Goal: Use online tool/utility: Utilize a website feature to perform a specific function

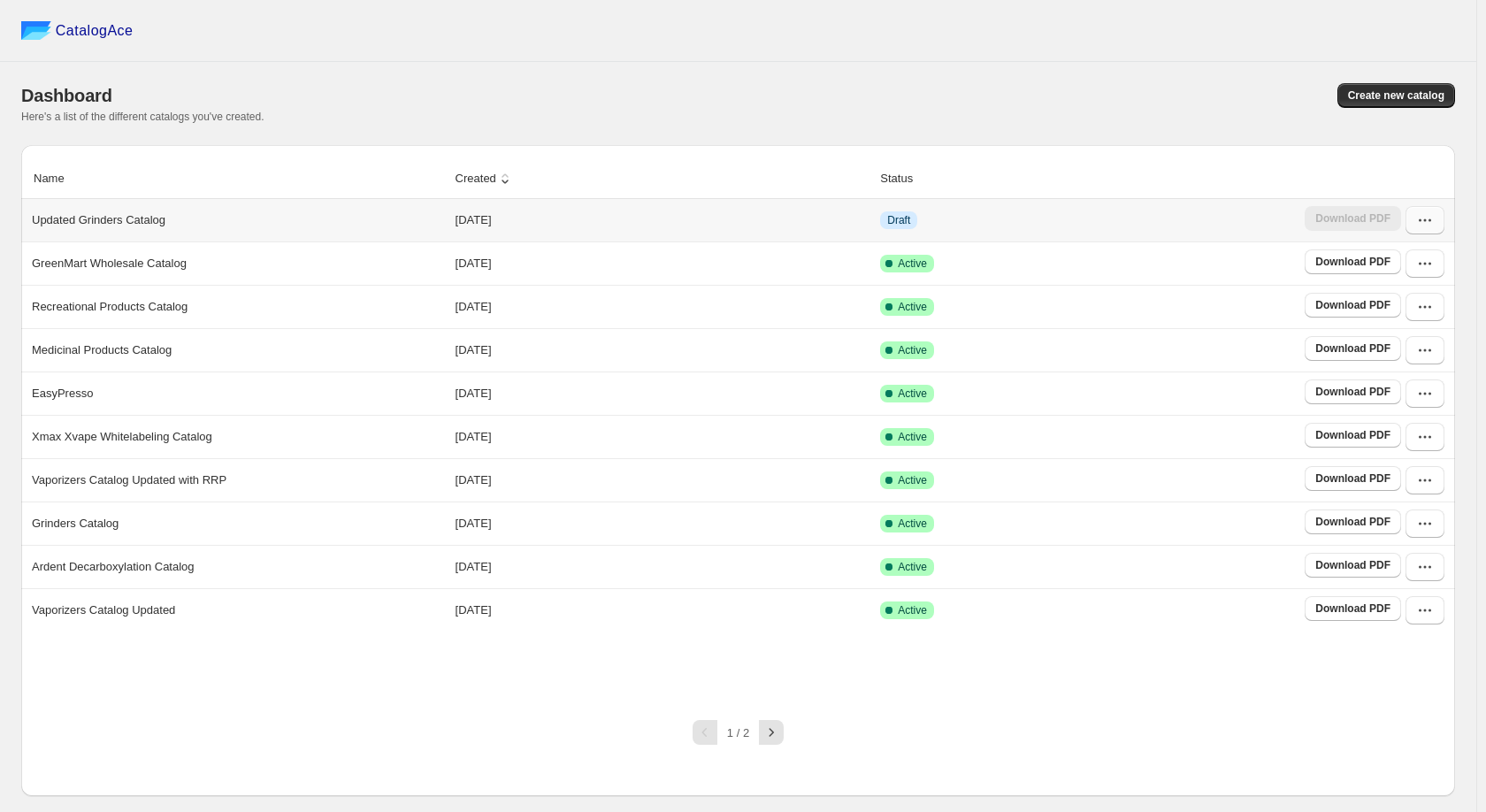
click at [1431, 220] on icon "button" at bounding box center [1425, 220] width 17 height 17
click at [1389, 348] on span "Edit" at bounding box center [1379, 350] width 19 height 14
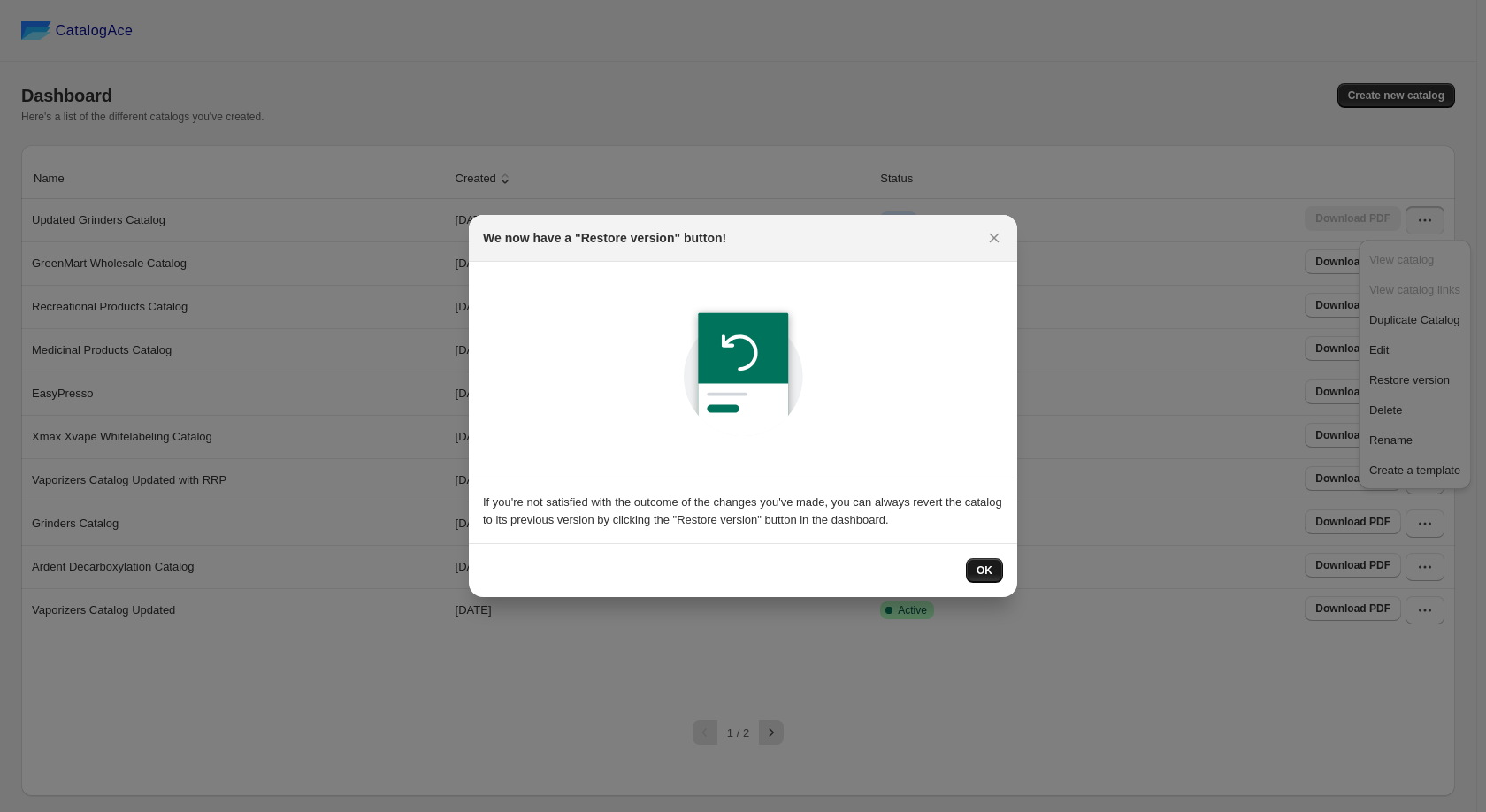
click at [989, 576] on span "OK" at bounding box center [985, 570] width 16 height 15
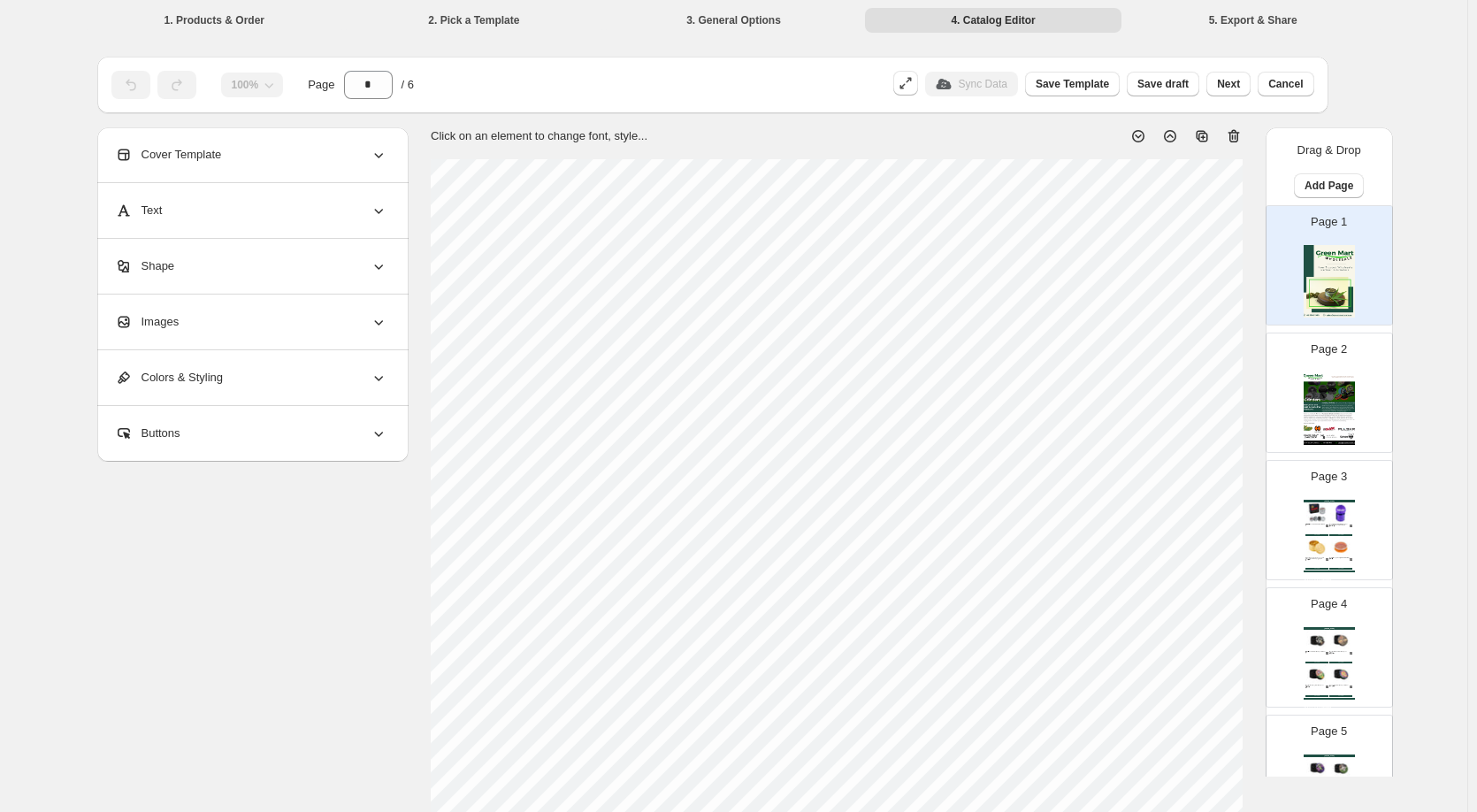
click at [1313, 379] on img at bounding box center [1329, 408] width 52 height 73
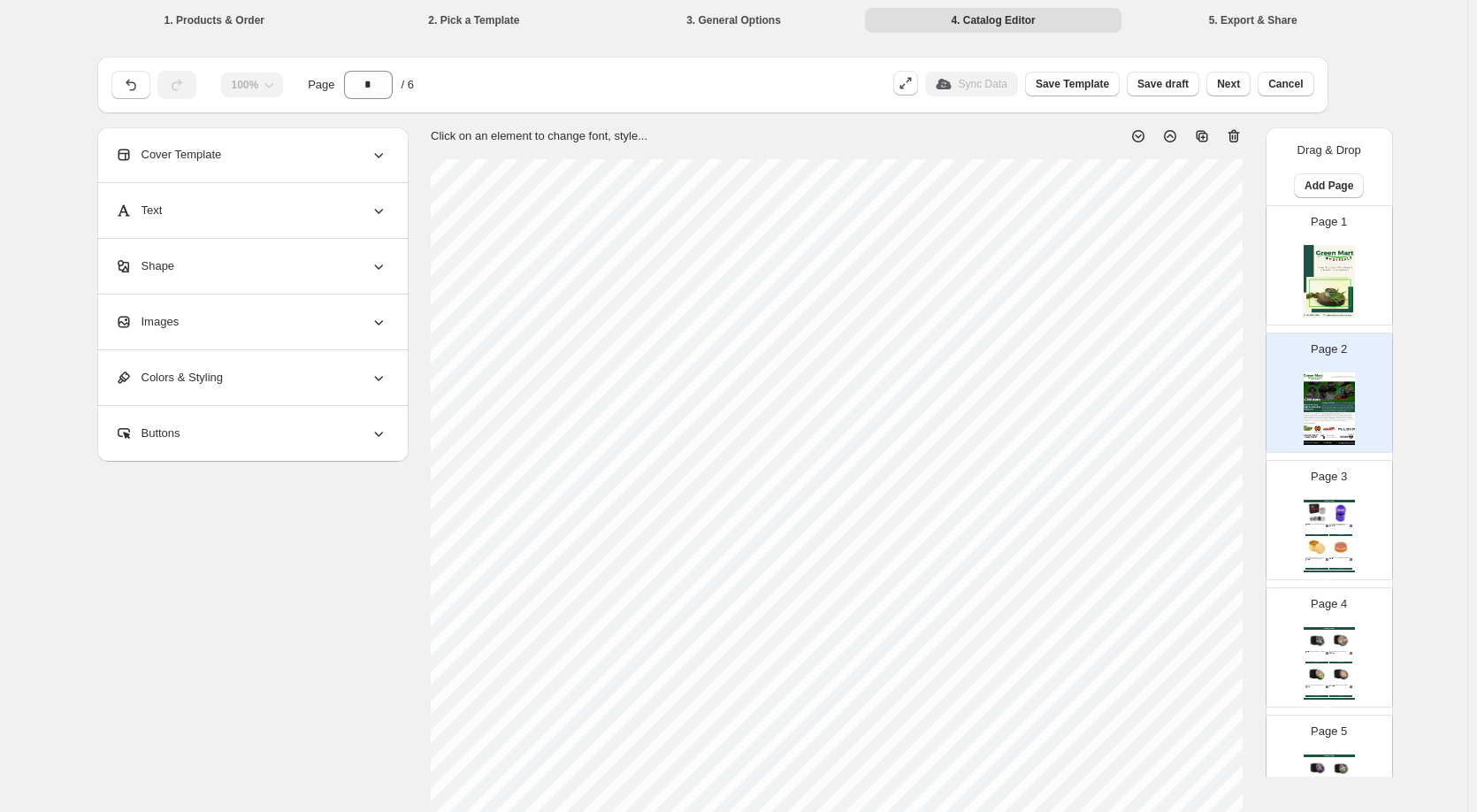
click at [1324, 499] on div "[DOMAIN_NAME]" at bounding box center [1329, 500] width 52 height 3
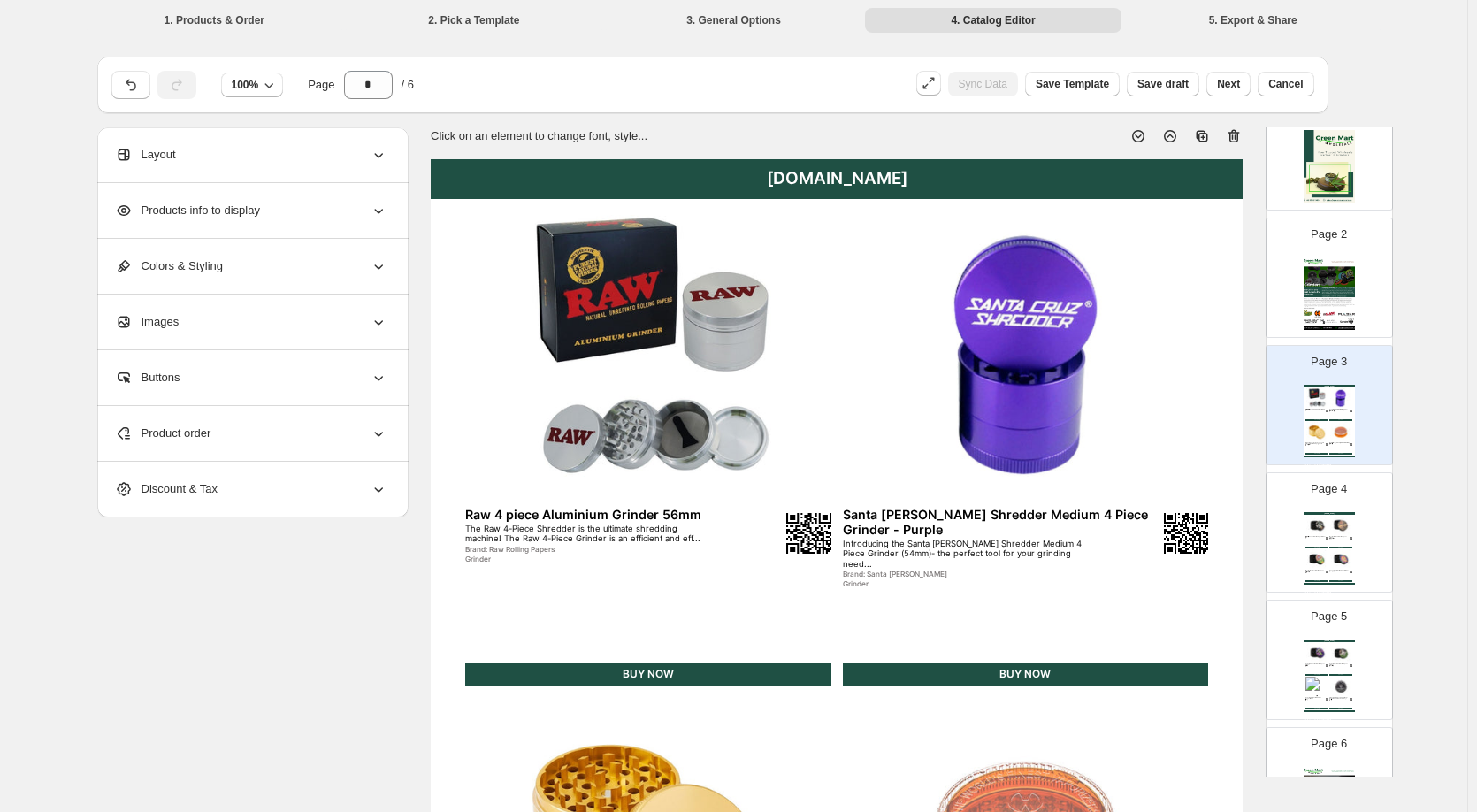
scroll to position [231, 0]
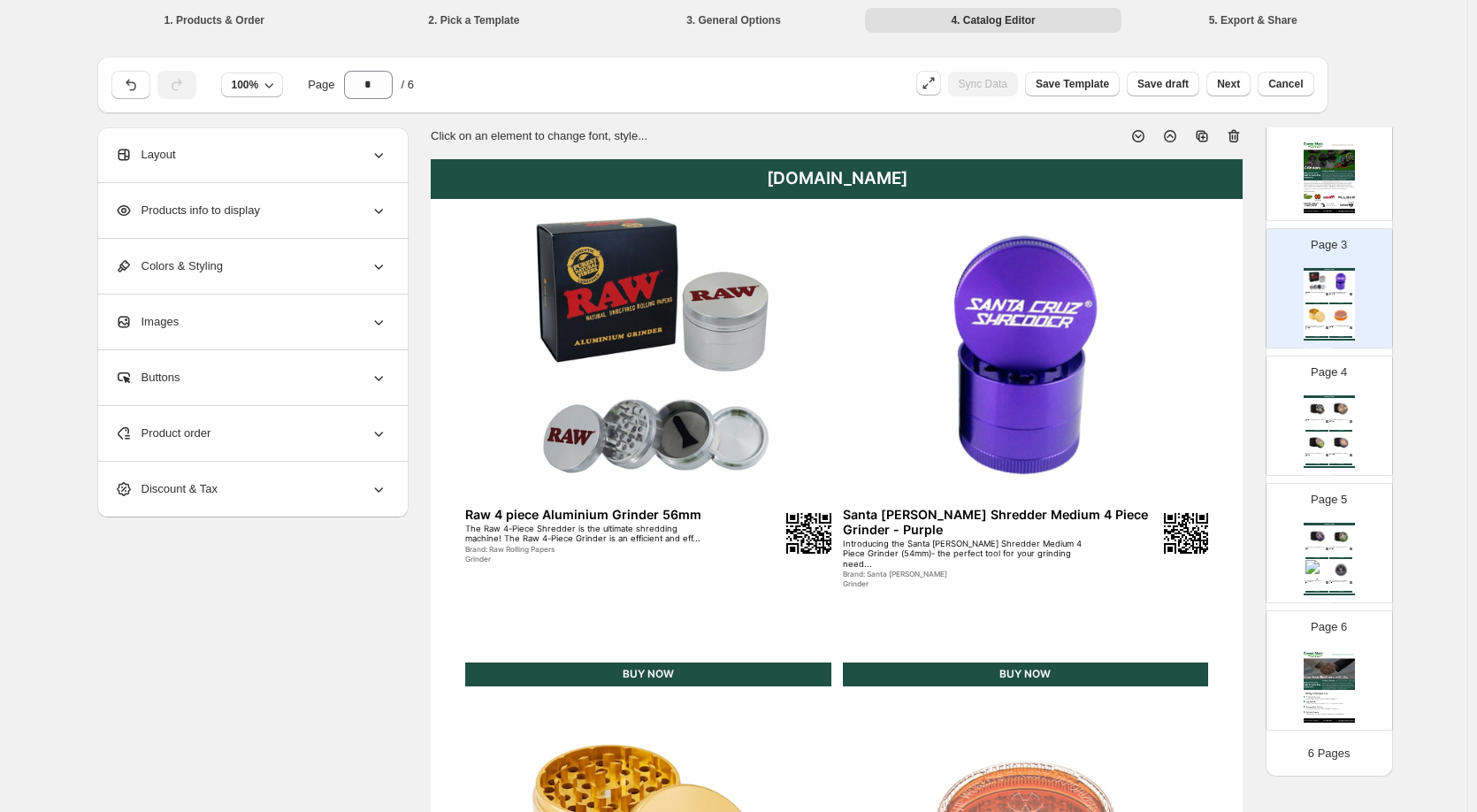
click at [1339, 409] on img at bounding box center [1341, 409] width 23 height 21
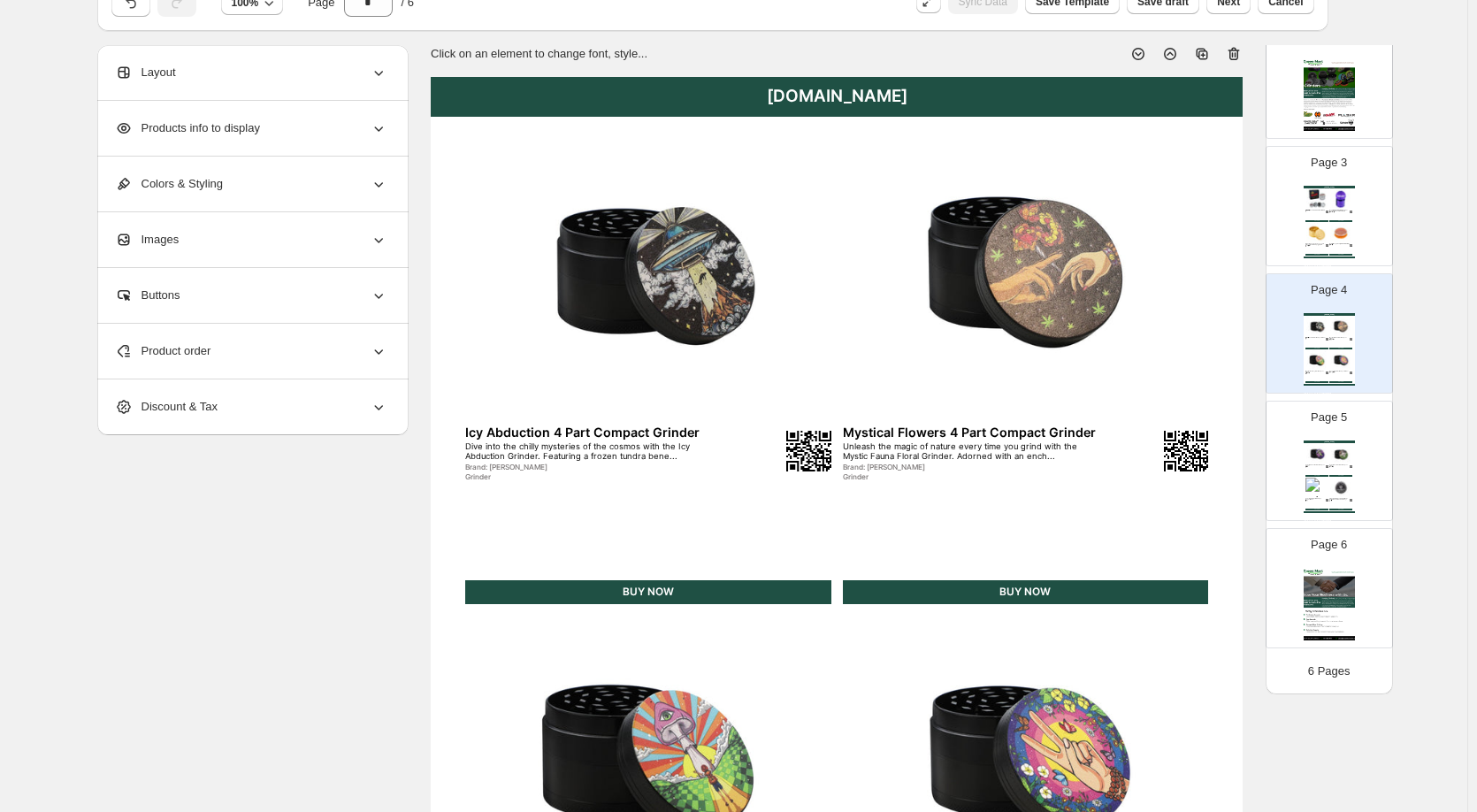
scroll to position [177, 0]
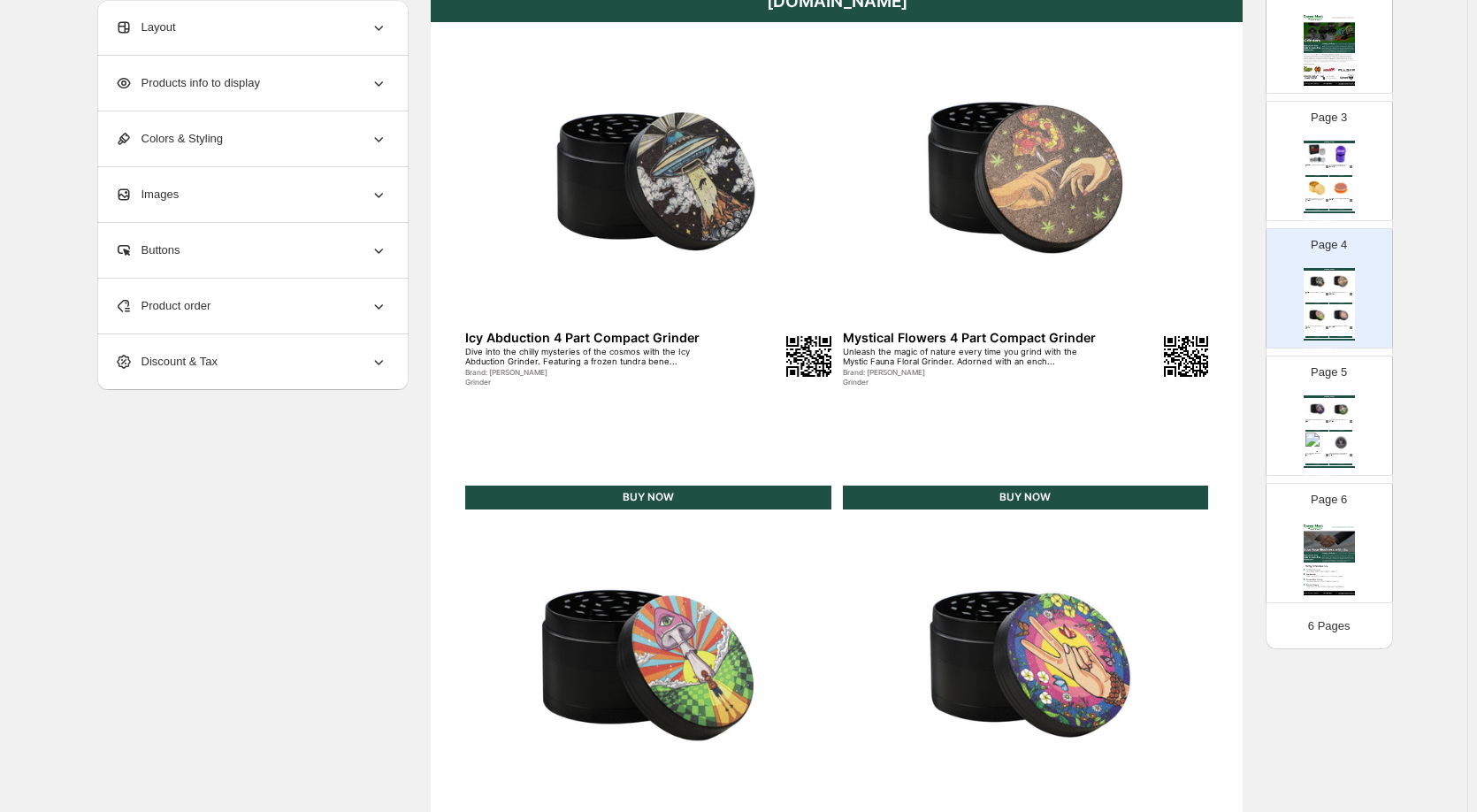
click at [1339, 408] on img at bounding box center [1341, 409] width 23 height 21
type input "*"
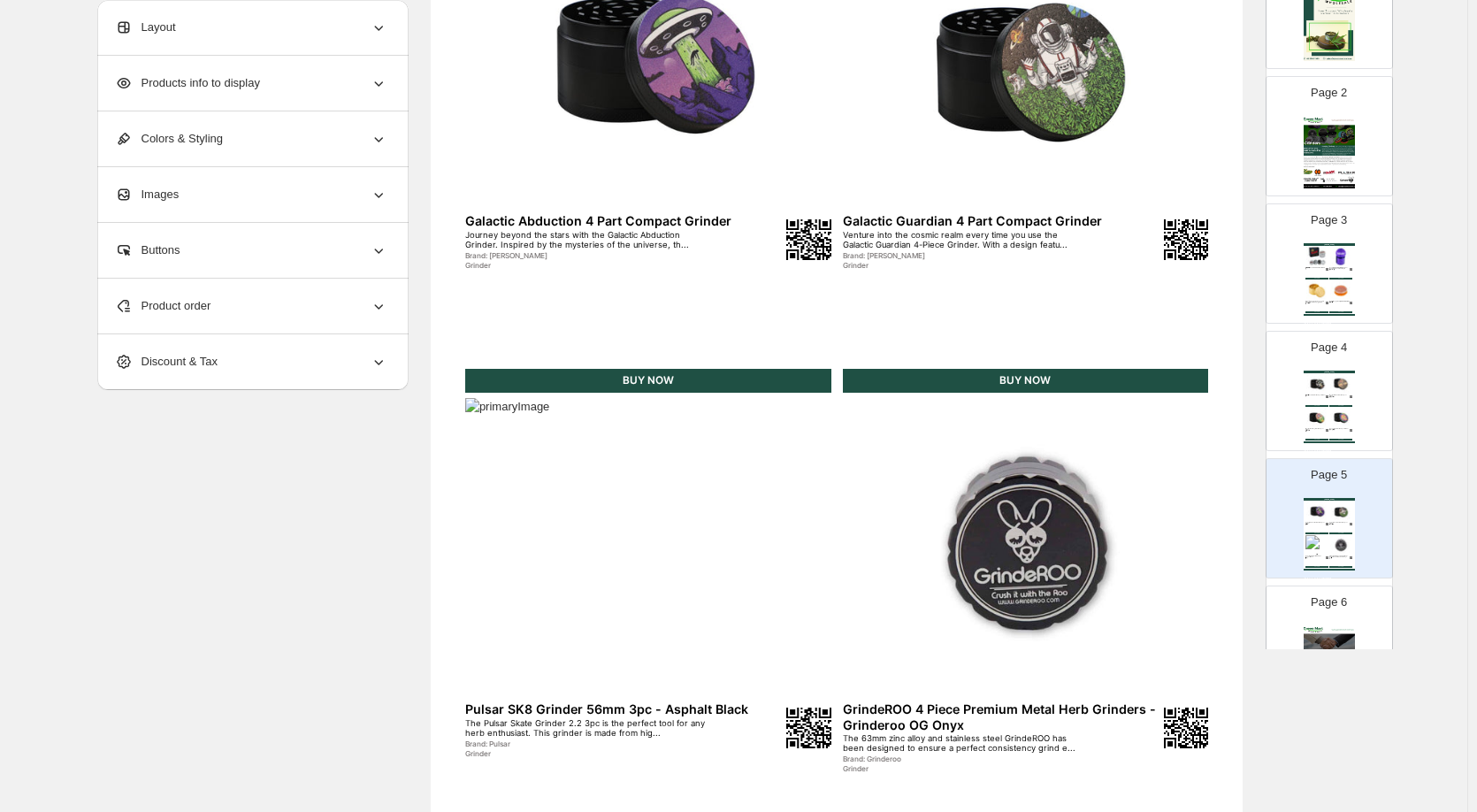
scroll to position [0, 0]
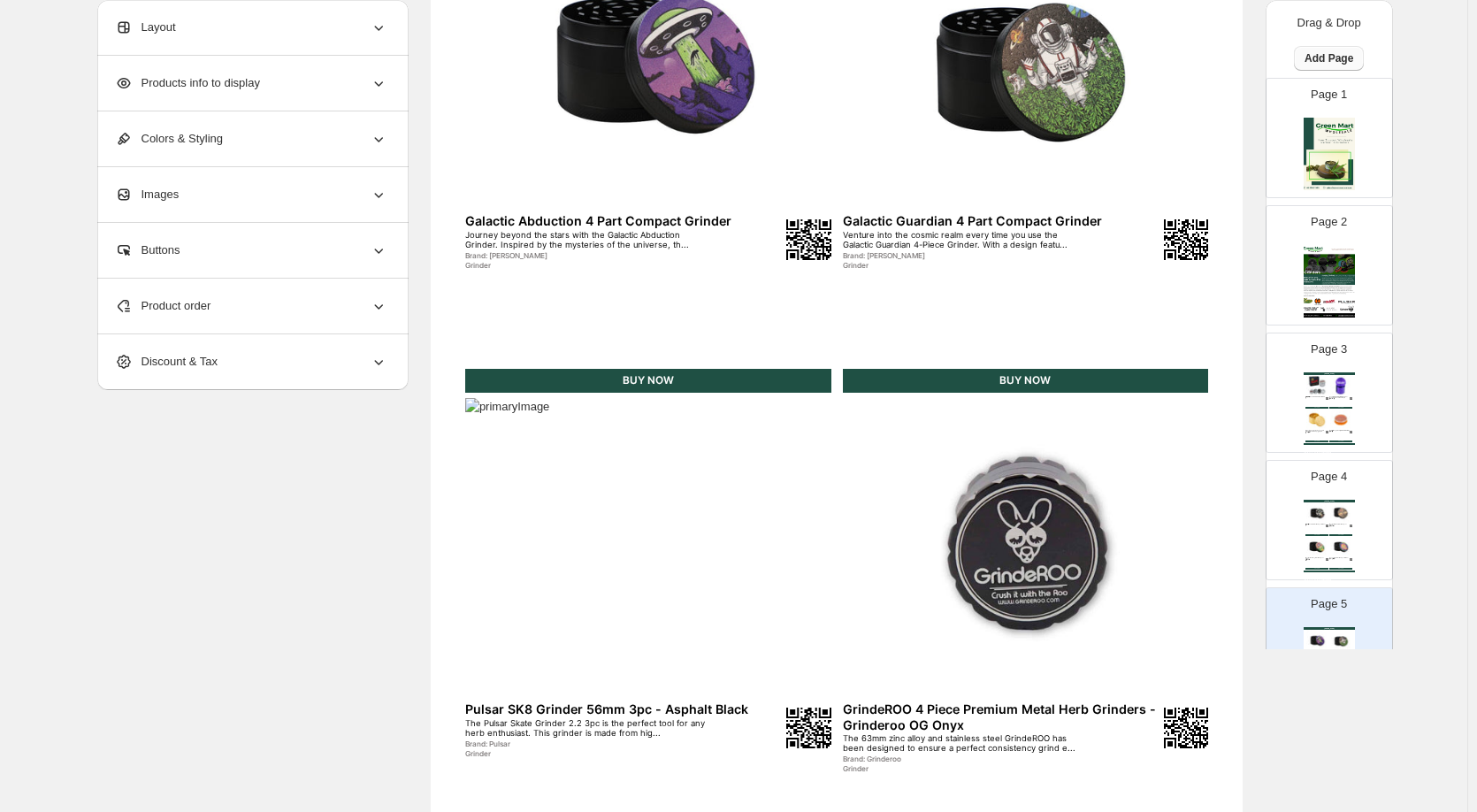
click at [1349, 56] on span "Add Page" at bounding box center [1329, 58] width 49 height 15
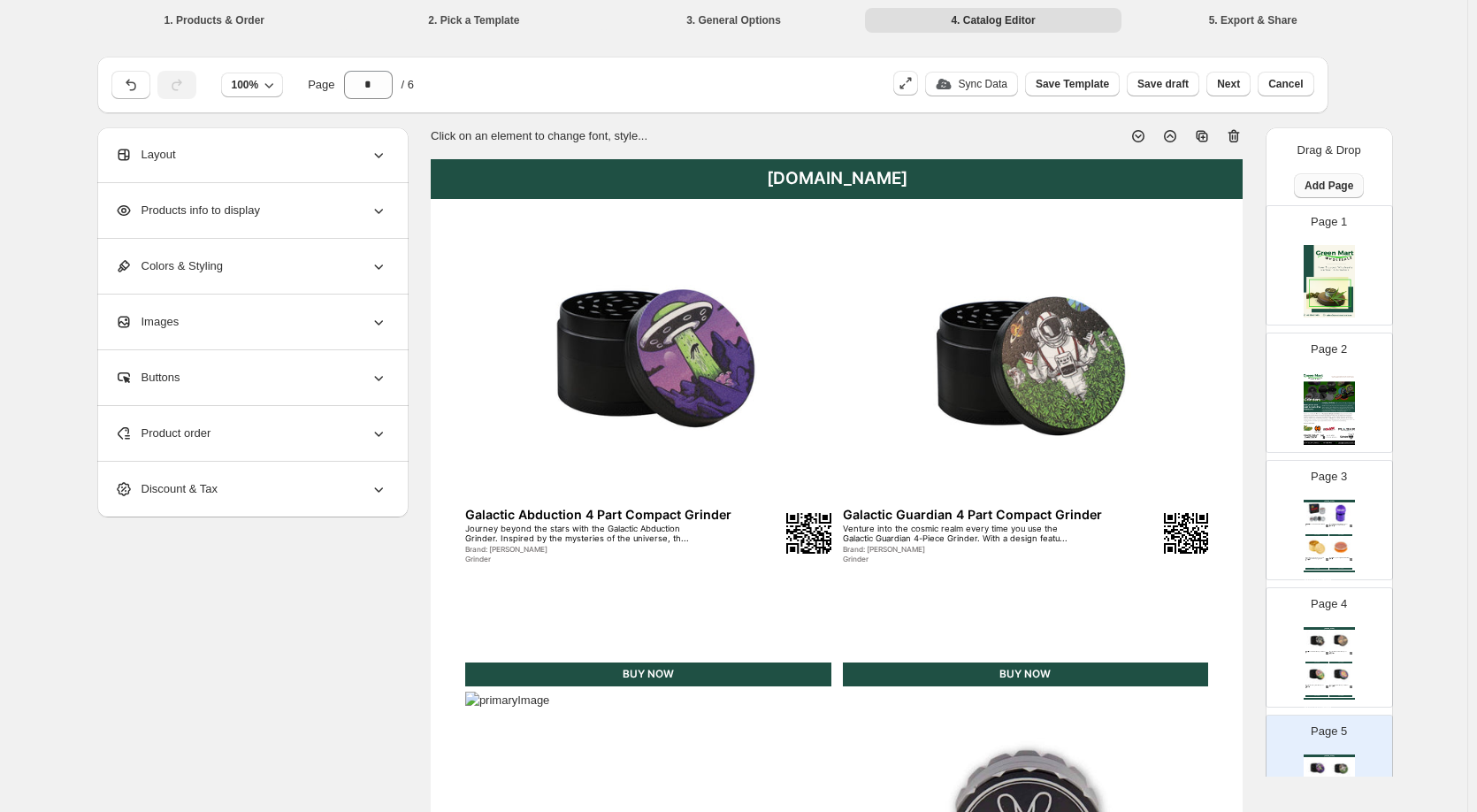
click at [1322, 183] on span "Add Page" at bounding box center [1329, 186] width 49 height 15
click at [1319, 242] on button "Product Grid Page" at bounding box center [1323, 252] width 110 height 28
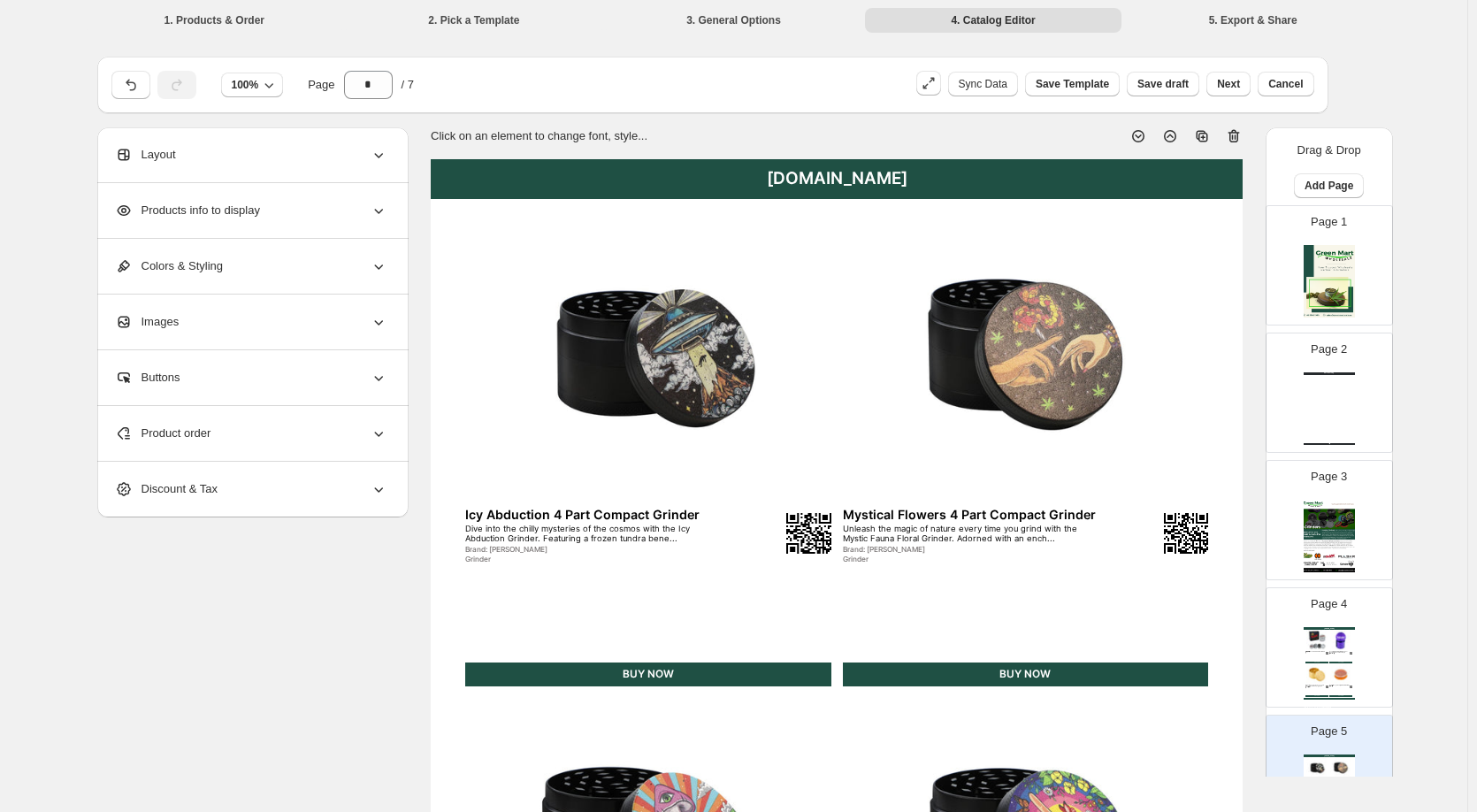
click at [1320, 389] on div "Watch Catalog Watch Catalog | Page undefined" at bounding box center [1329, 408] width 52 height 73
type input "*"
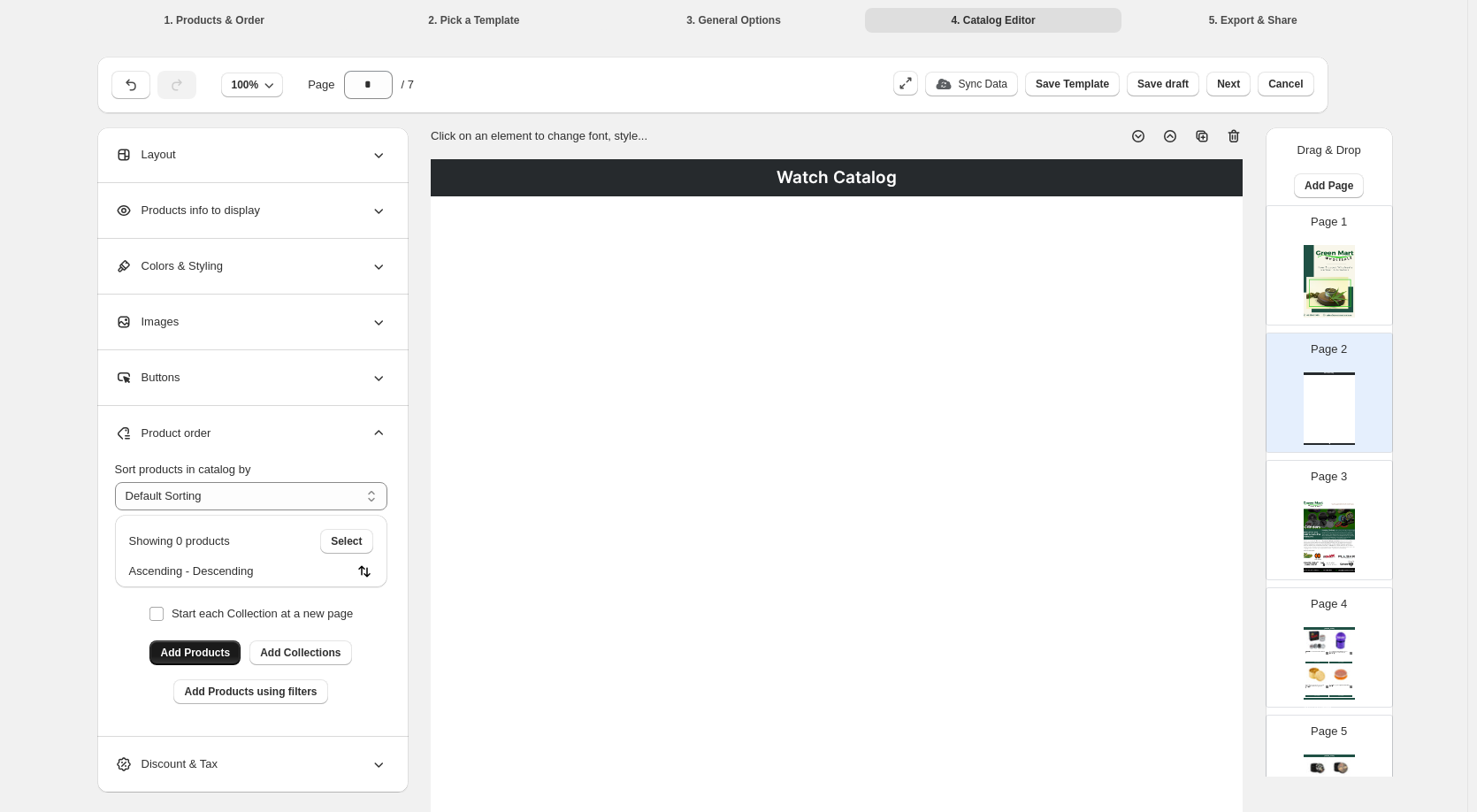
click at [215, 659] on span "Add Products" at bounding box center [195, 652] width 70 height 15
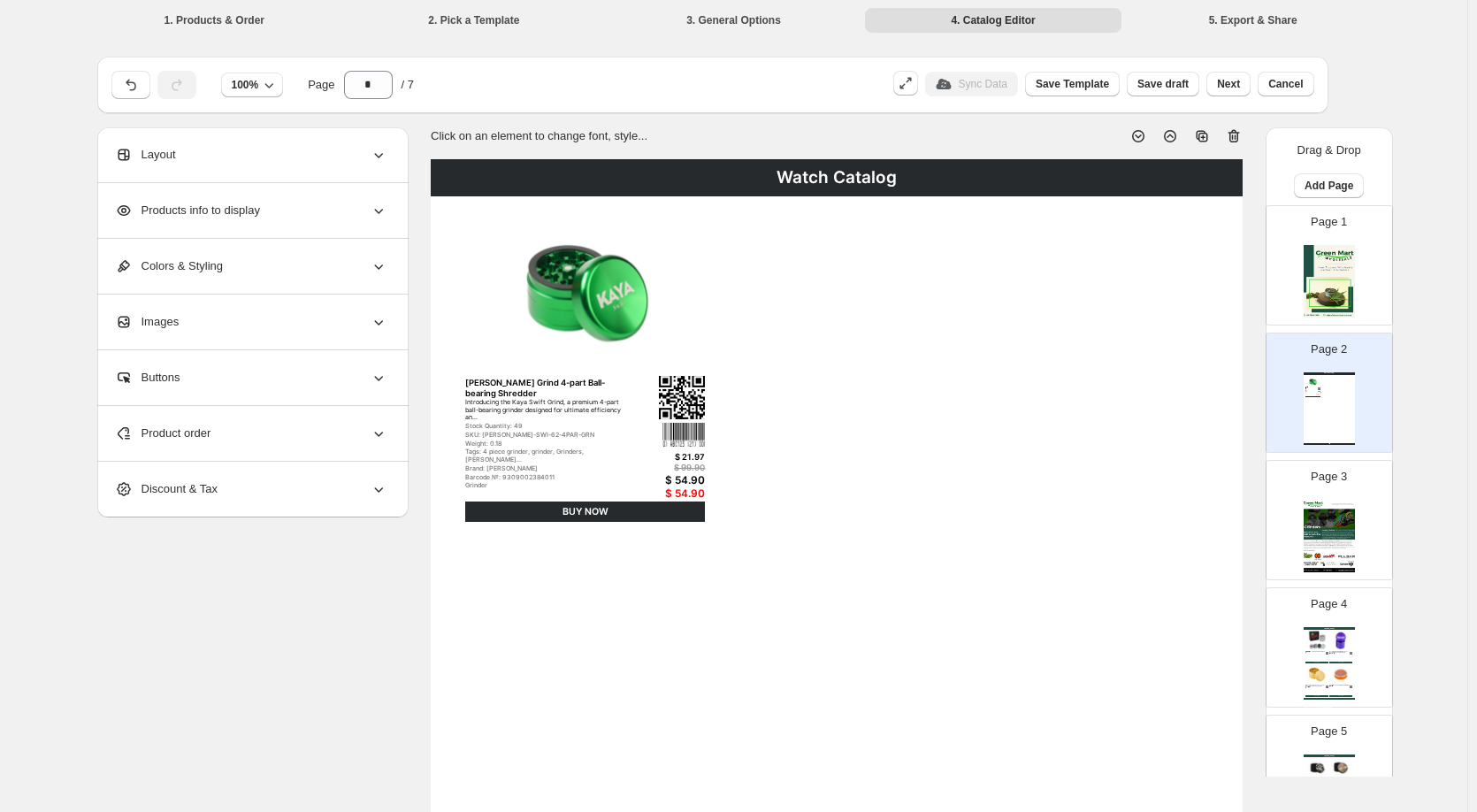
click at [657, 455] on div "$ 21.97" at bounding box center [662, 457] width 86 height 10
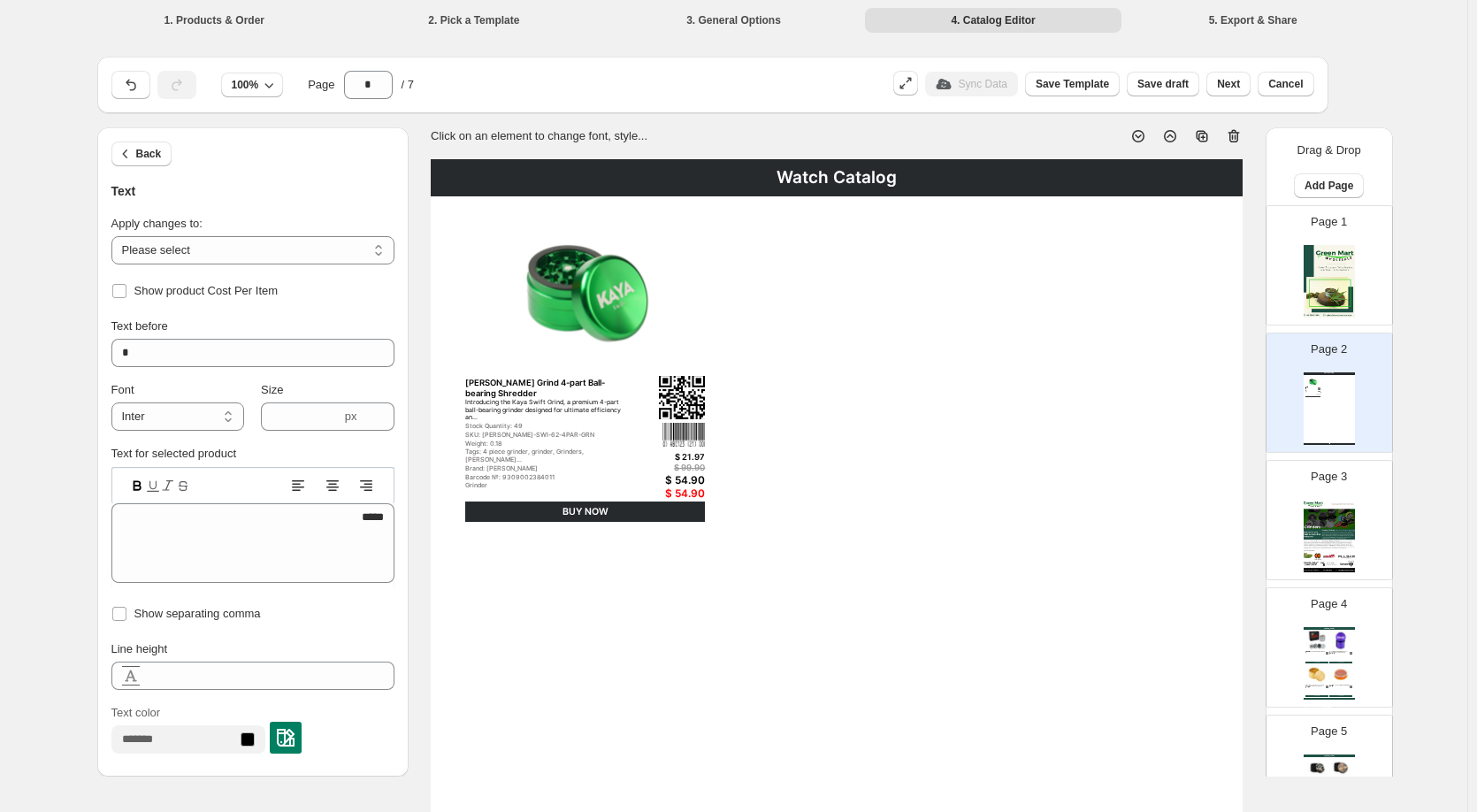
click at [661, 282] on img at bounding box center [586, 288] width 241 height 171
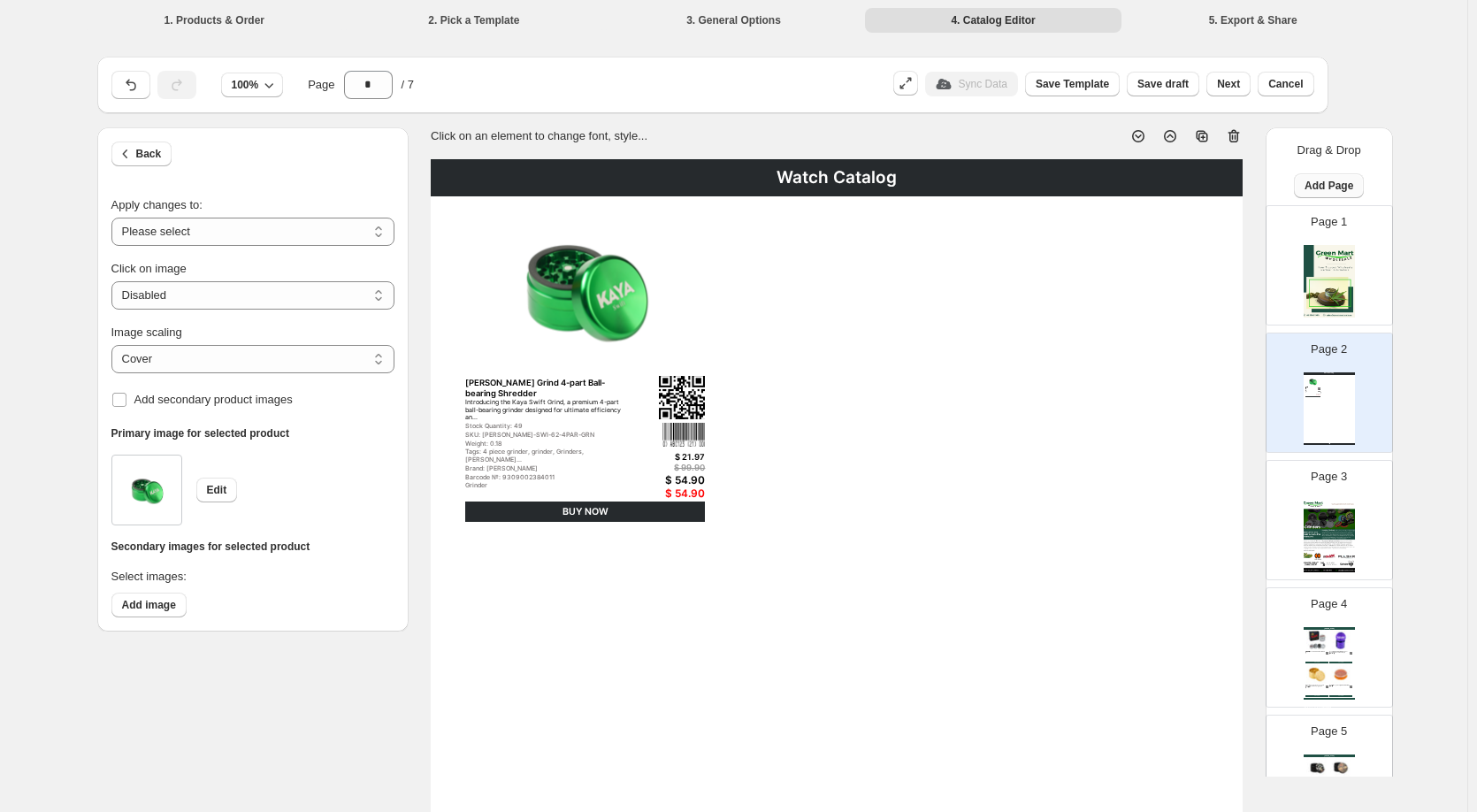
click at [1330, 189] on span "Add Page" at bounding box center [1329, 186] width 49 height 15
click at [1324, 220] on span "Cover / Blank Page" at bounding box center [1324, 222] width 99 height 14
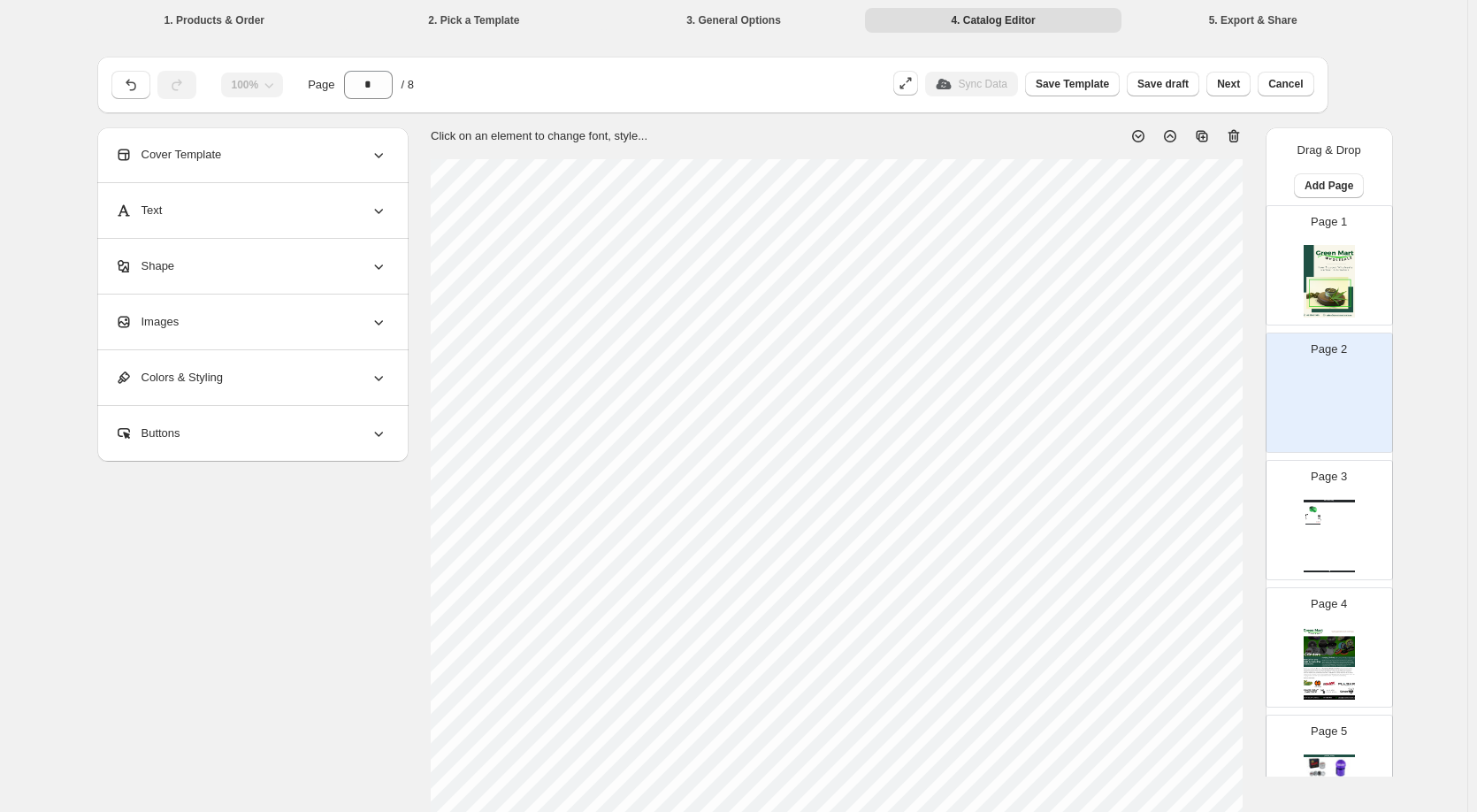
click at [289, 330] on div "Images" at bounding box center [251, 321] width 272 height 54
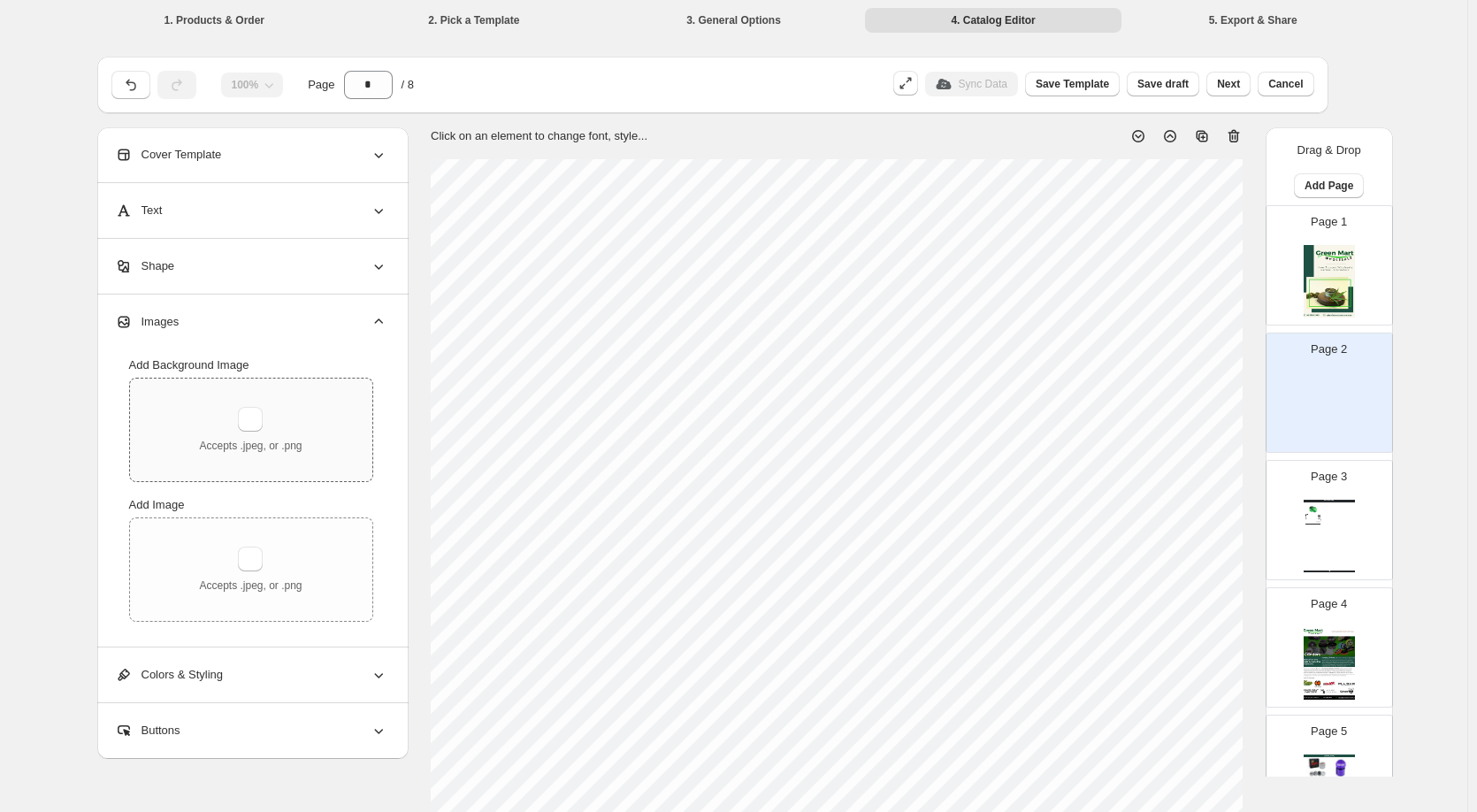
click at [196, 419] on div "Accepts .jpeg, or .png" at bounding box center [251, 430] width 242 height 103
type input "**********"
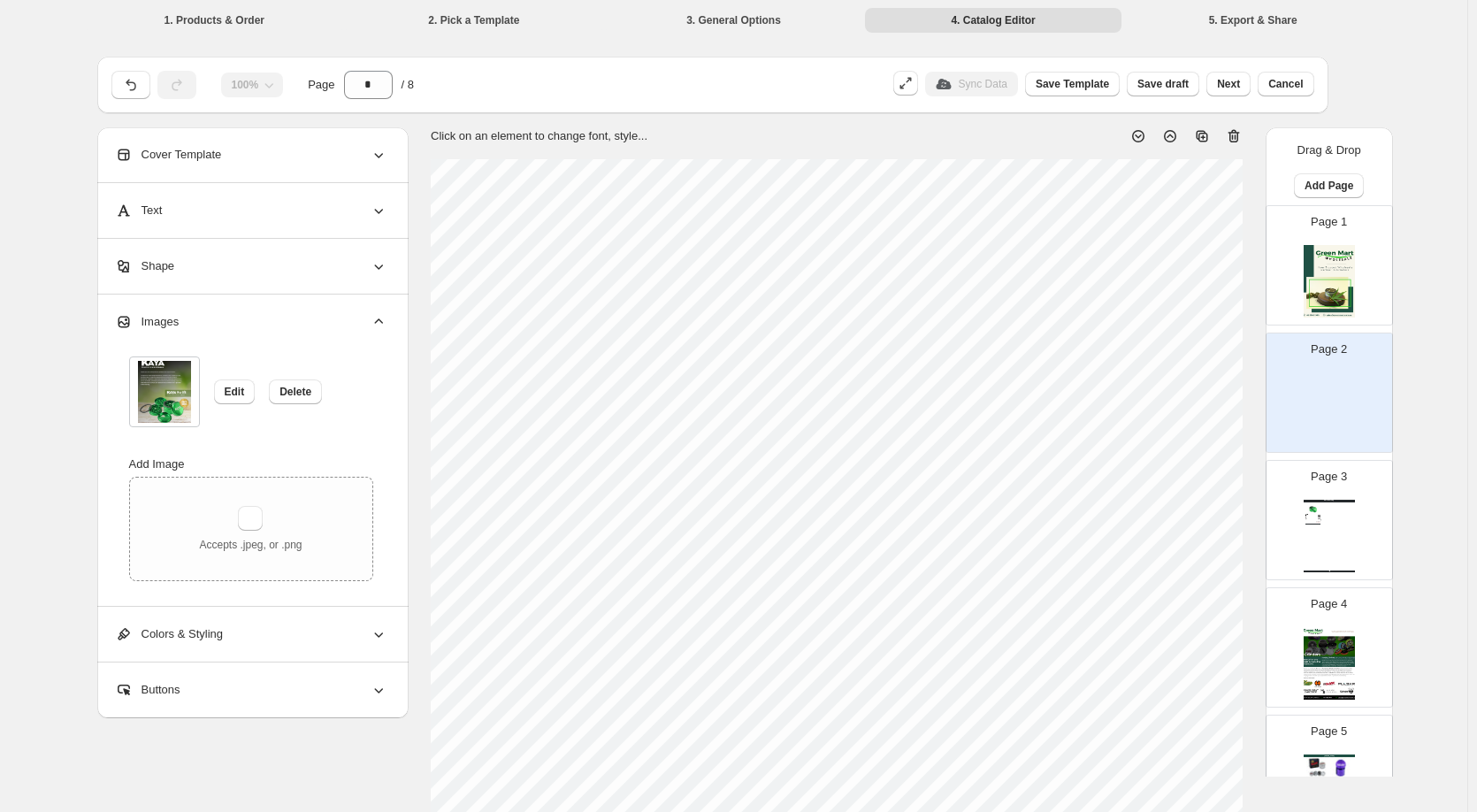
scroll to position [177, 0]
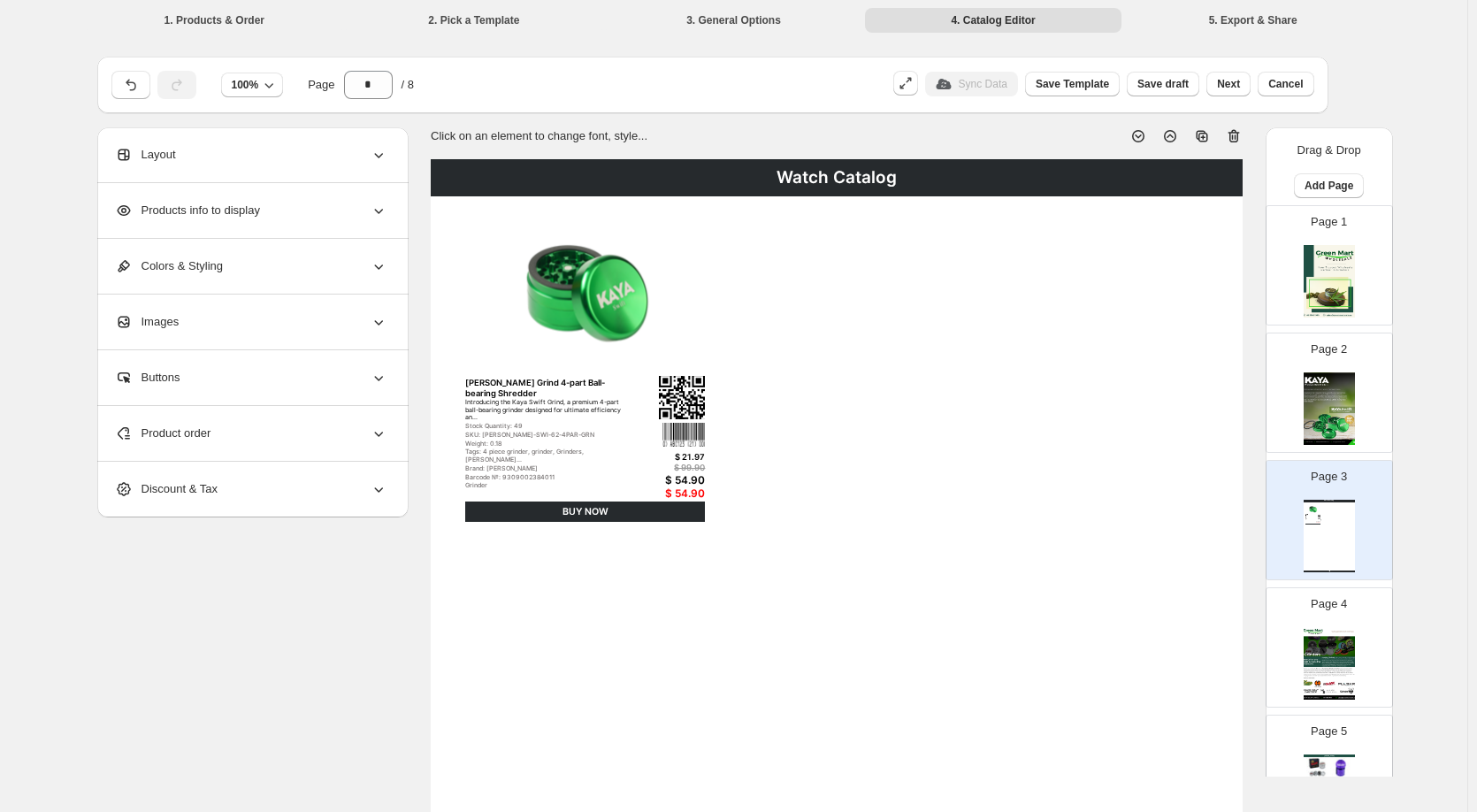
scroll to position [177, 0]
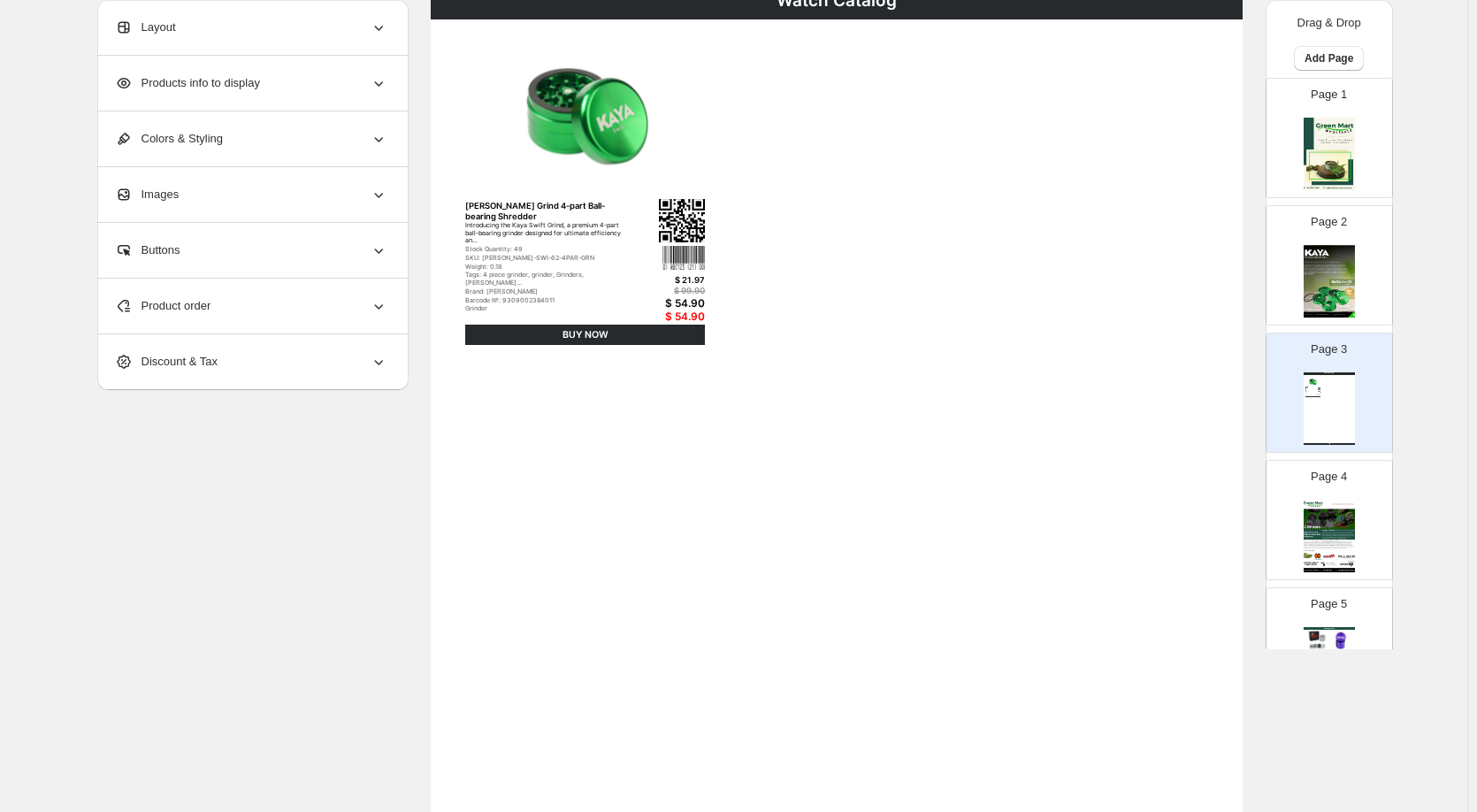
click at [1330, 609] on p "Page 5" at bounding box center [1328, 604] width 36 height 17
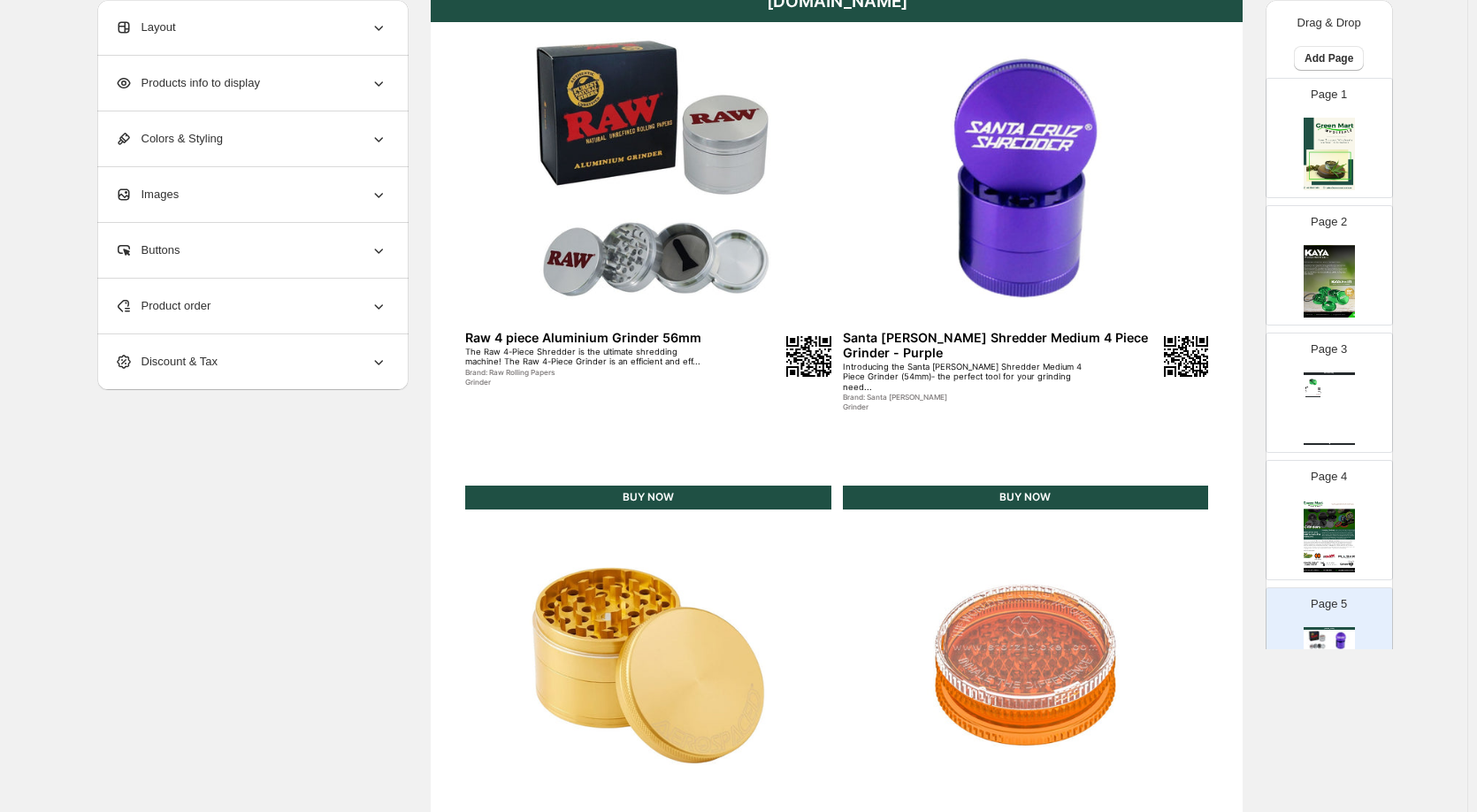
click at [1327, 375] on div "Watch Catalog" at bounding box center [1329, 373] width 52 height 3
type input "*"
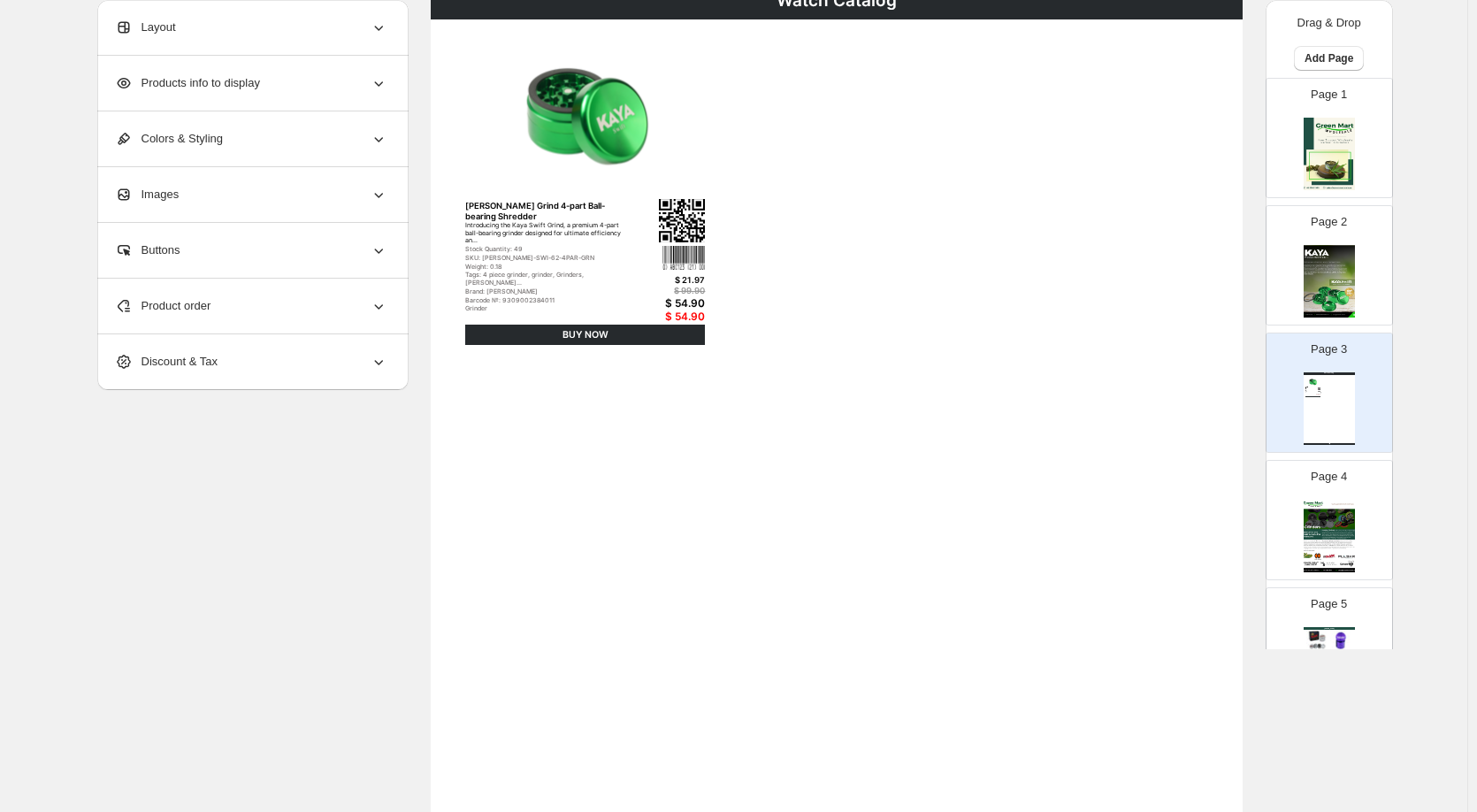
click at [361, 86] on div "Products info to display" at bounding box center [251, 83] width 272 height 54
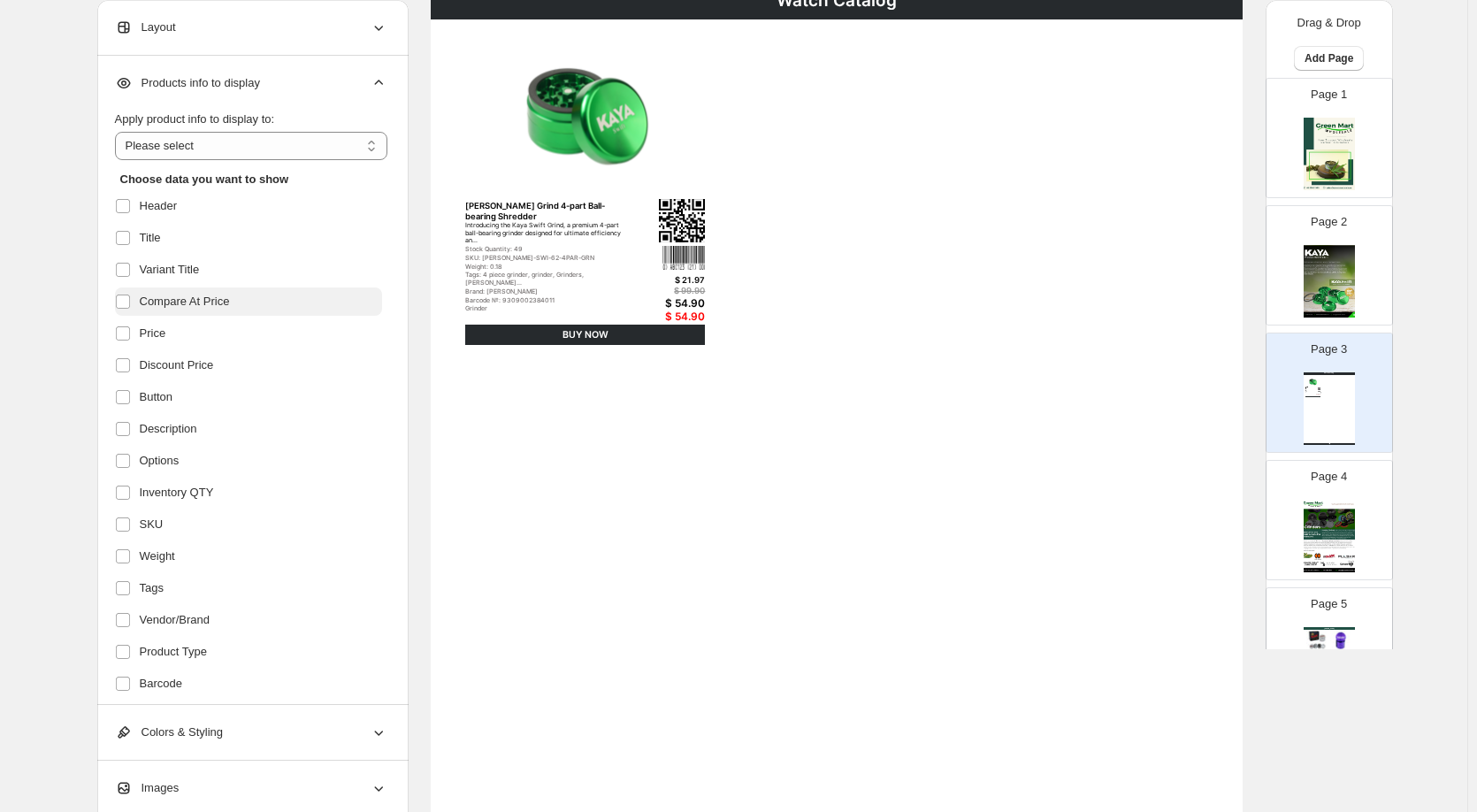
click at [148, 304] on span "Compare At Price" at bounding box center [185, 301] width 90 height 17
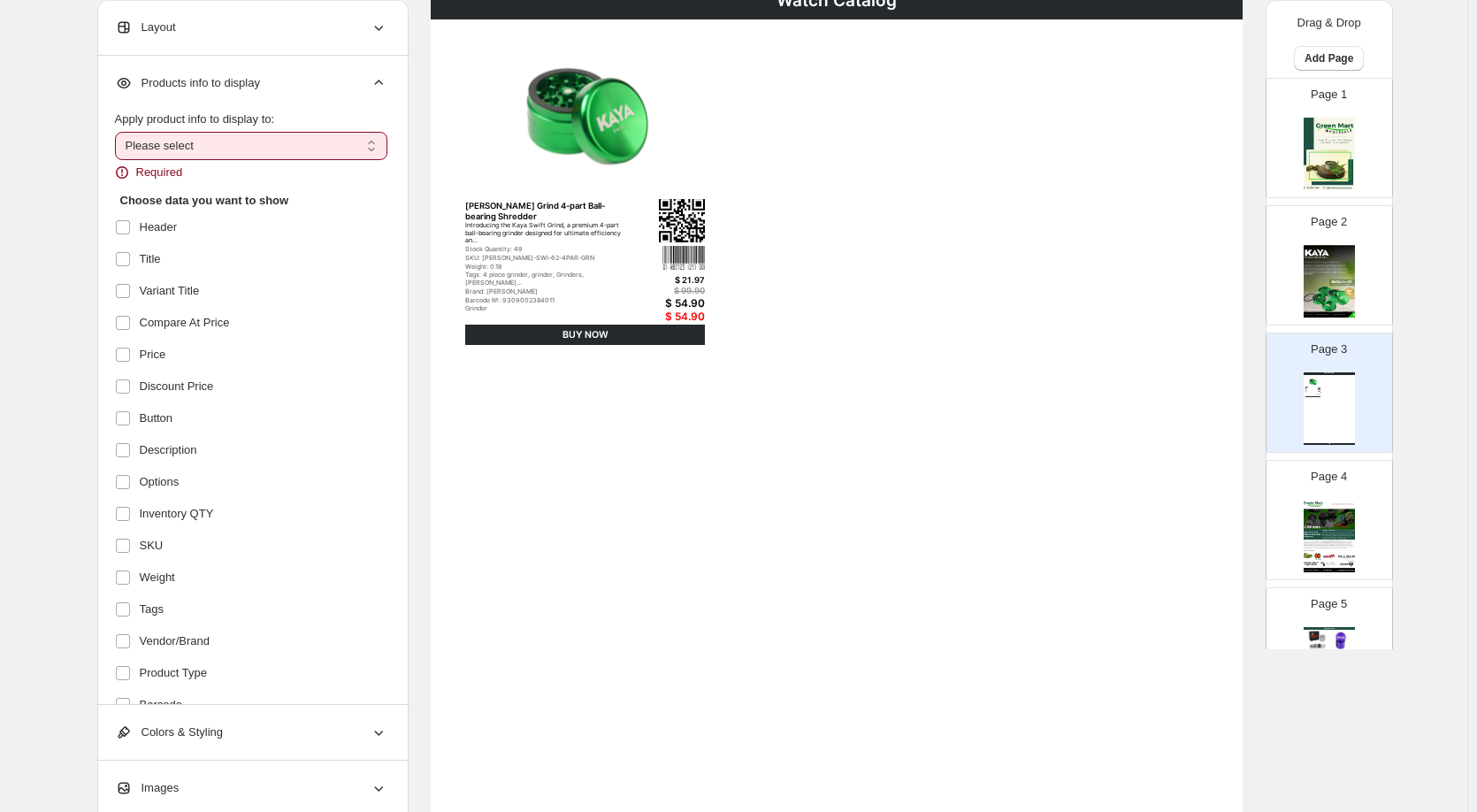
click at [229, 144] on select "**********" at bounding box center [251, 146] width 272 height 28
select select "*********"
click at [119, 132] on select "**********" at bounding box center [251, 146] width 272 height 28
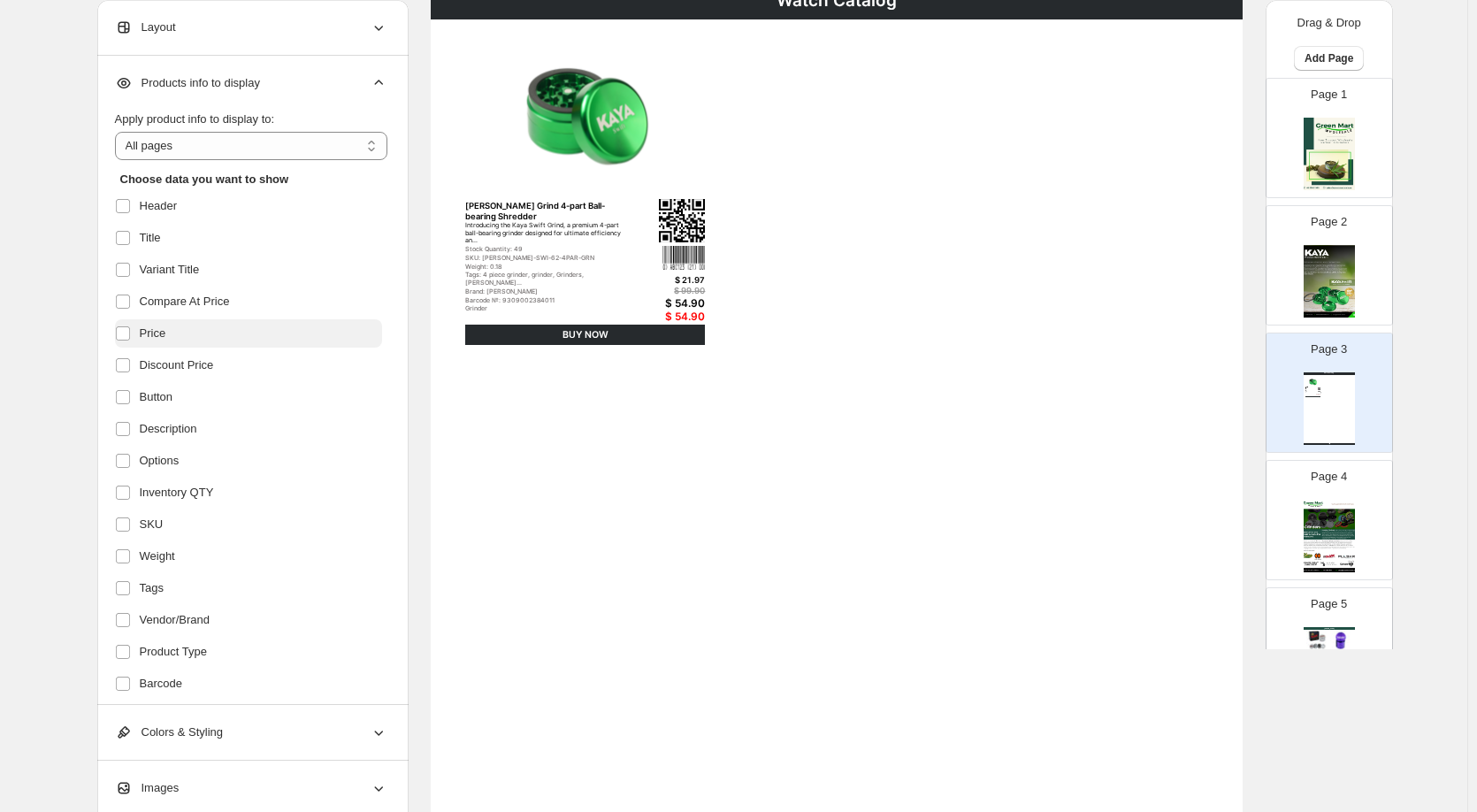
click at [162, 332] on span "Price" at bounding box center [153, 333] width 26 height 17
click at [176, 306] on span "Compare At Price" at bounding box center [185, 301] width 90 height 17
click at [178, 369] on span "Discount Price" at bounding box center [177, 365] width 74 height 17
click at [164, 394] on span "Button" at bounding box center [156, 397] width 34 height 17
click at [173, 393] on span "Button" at bounding box center [156, 397] width 34 height 17
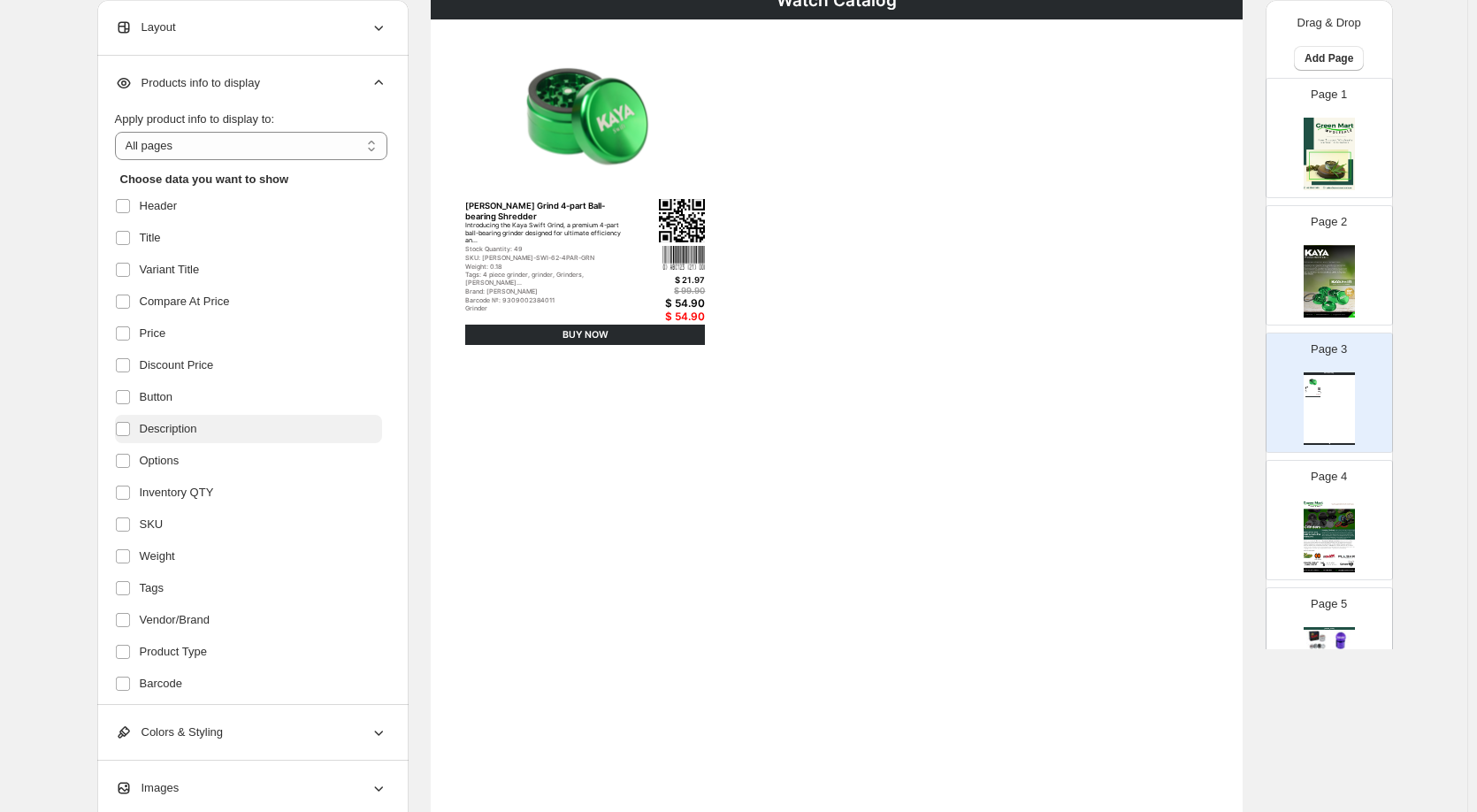
click at [176, 427] on span "Description" at bounding box center [168, 428] width 57 height 17
click at [183, 433] on span "Description" at bounding box center [168, 428] width 57 height 17
click at [176, 459] on span "Options" at bounding box center [159, 460] width 40 height 17
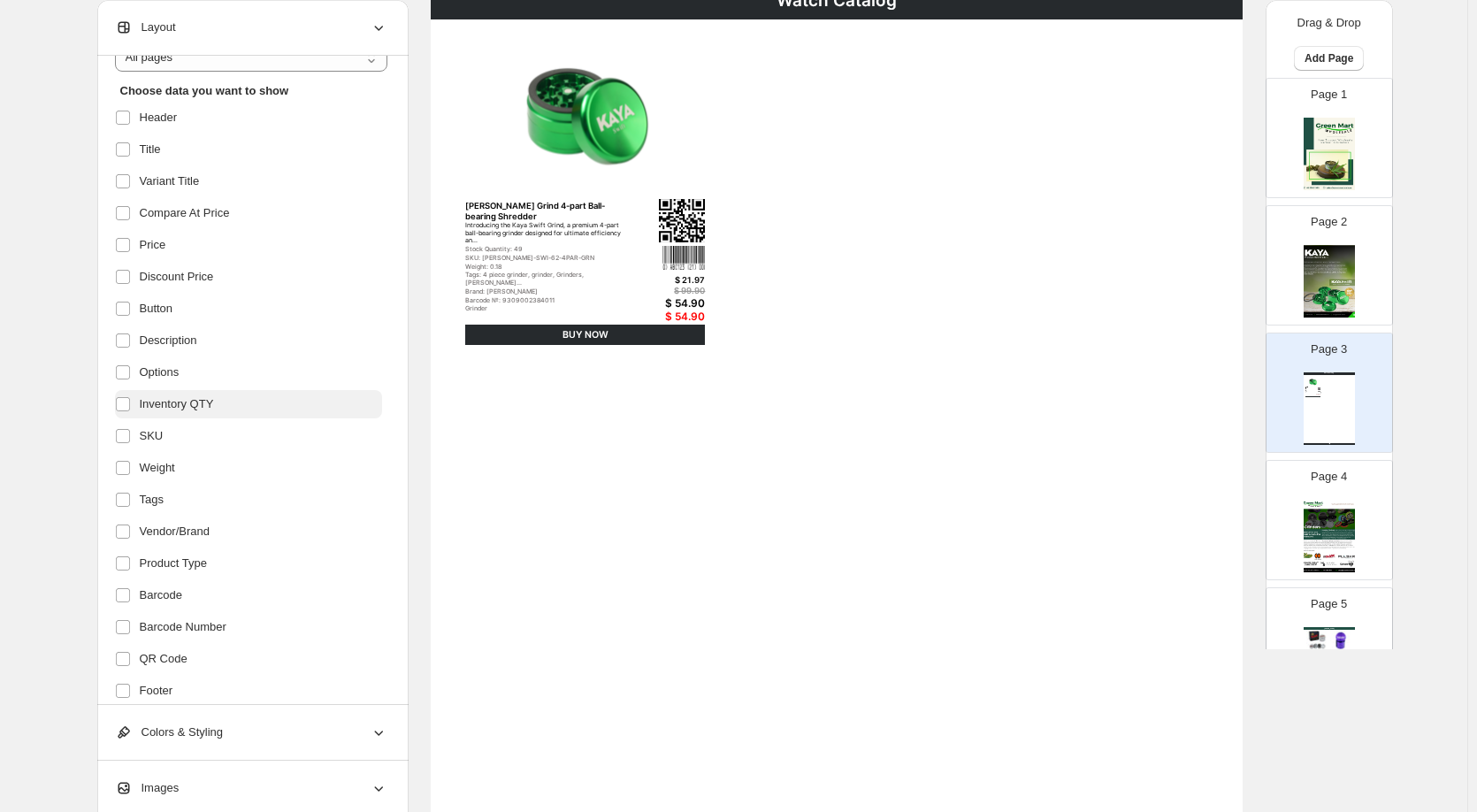
click at [198, 399] on span "Inventory QTY" at bounding box center [177, 404] width 74 height 17
click at [180, 436] on label "SKU" at bounding box center [248, 435] width 267 height 28
click at [175, 461] on span "Weight" at bounding box center [157, 467] width 35 height 17
click at [180, 501] on label "Tags" at bounding box center [248, 499] width 267 height 28
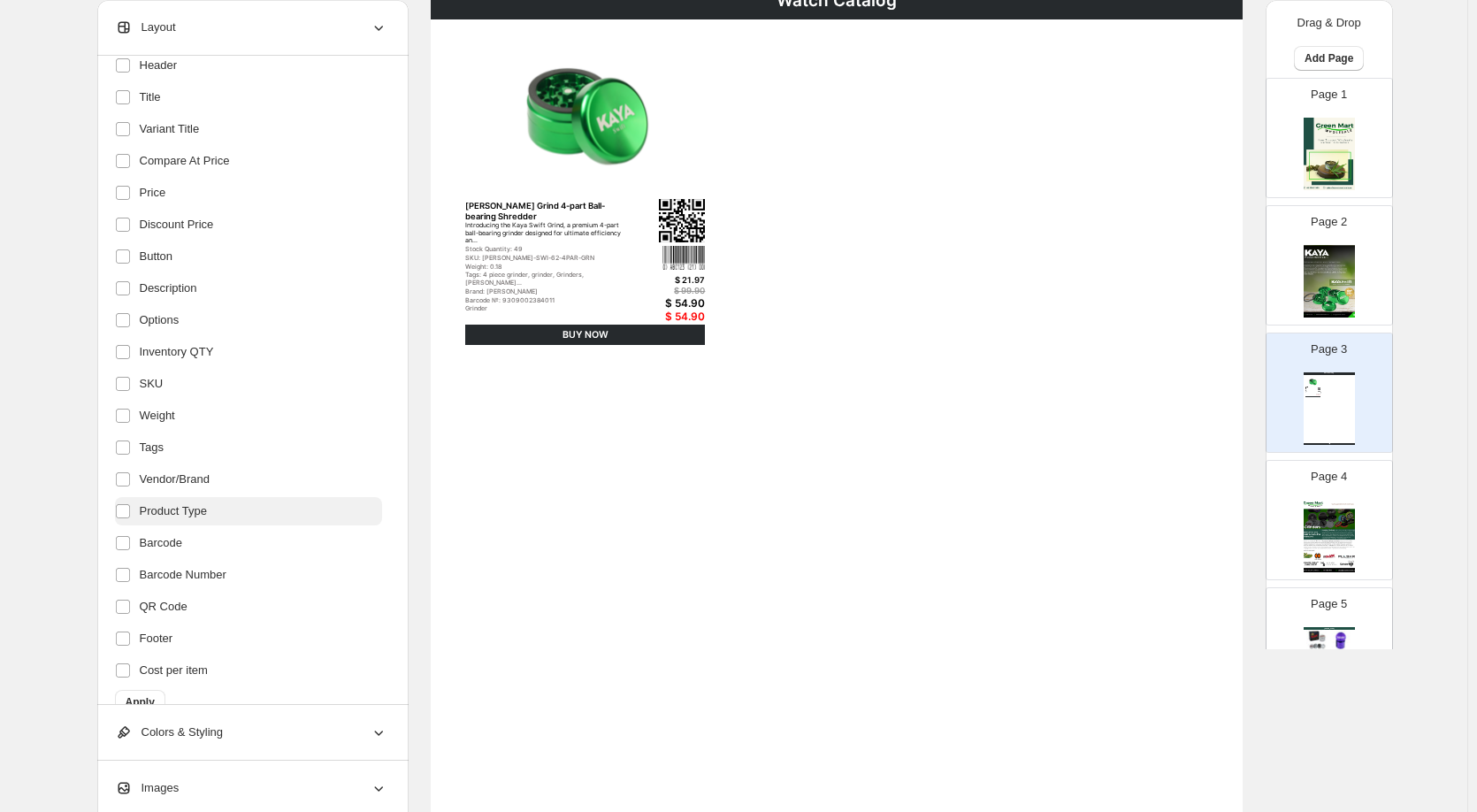
scroll to position [169, 0]
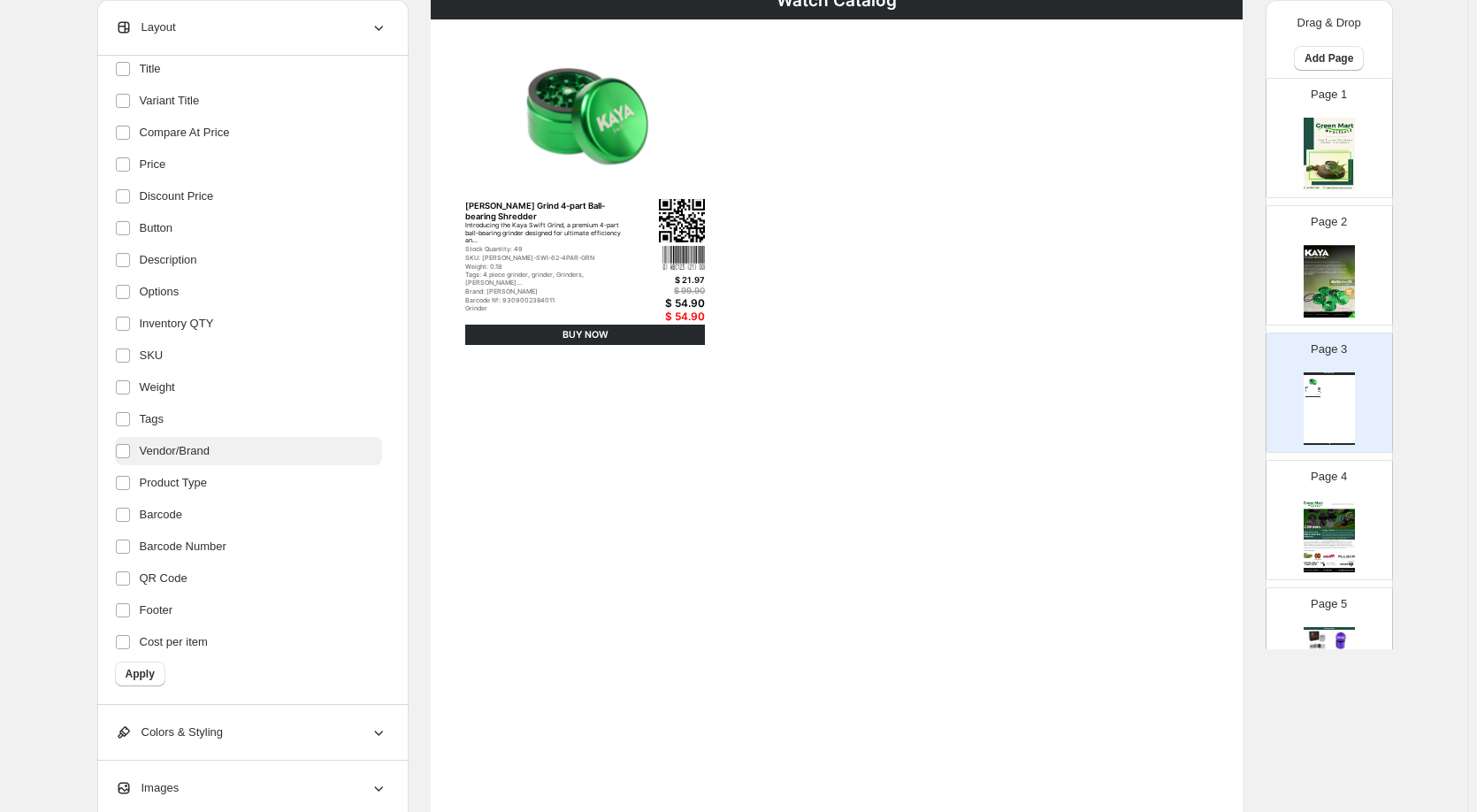
click at [207, 453] on span "Vendor/Brand" at bounding box center [175, 451] width 71 height 17
click at [204, 476] on span "Product Type" at bounding box center [173, 483] width 67 height 17
click at [205, 493] on label "Product Type" at bounding box center [248, 482] width 267 height 28
click at [222, 457] on label "Vendor/Brand" at bounding box center [248, 451] width 267 height 28
click at [220, 487] on label "Product Type" at bounding box center [248, 482] width 267 height 28
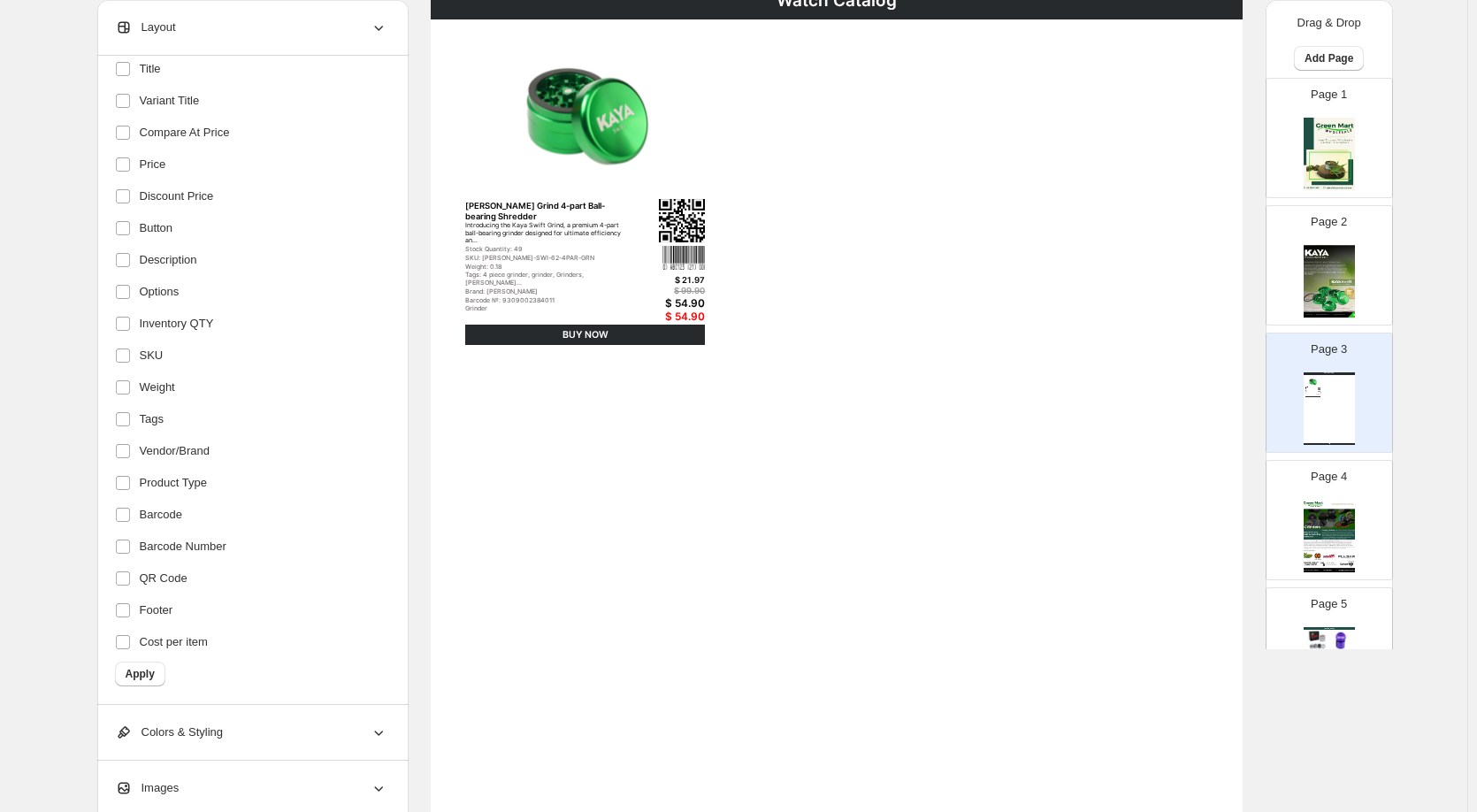
drag, startPoint x: 207, startPoint y: 517, endPoint x: 202, endPoint y: 528, distance: 12.1
click at [207, 517] on label "Barcode" at bounding box center [248, 514] width 267 height 28
click at [201, 538] on span "Barcode Number" at bounding box center [183, 546] width 86 height 17
click at [172, 655] on label "Cost per item" at bounding box center [248, 641] width 267 height 28
click at [147, 676] on span "Apply" at bounding box center [140, 673] width 29 height 15
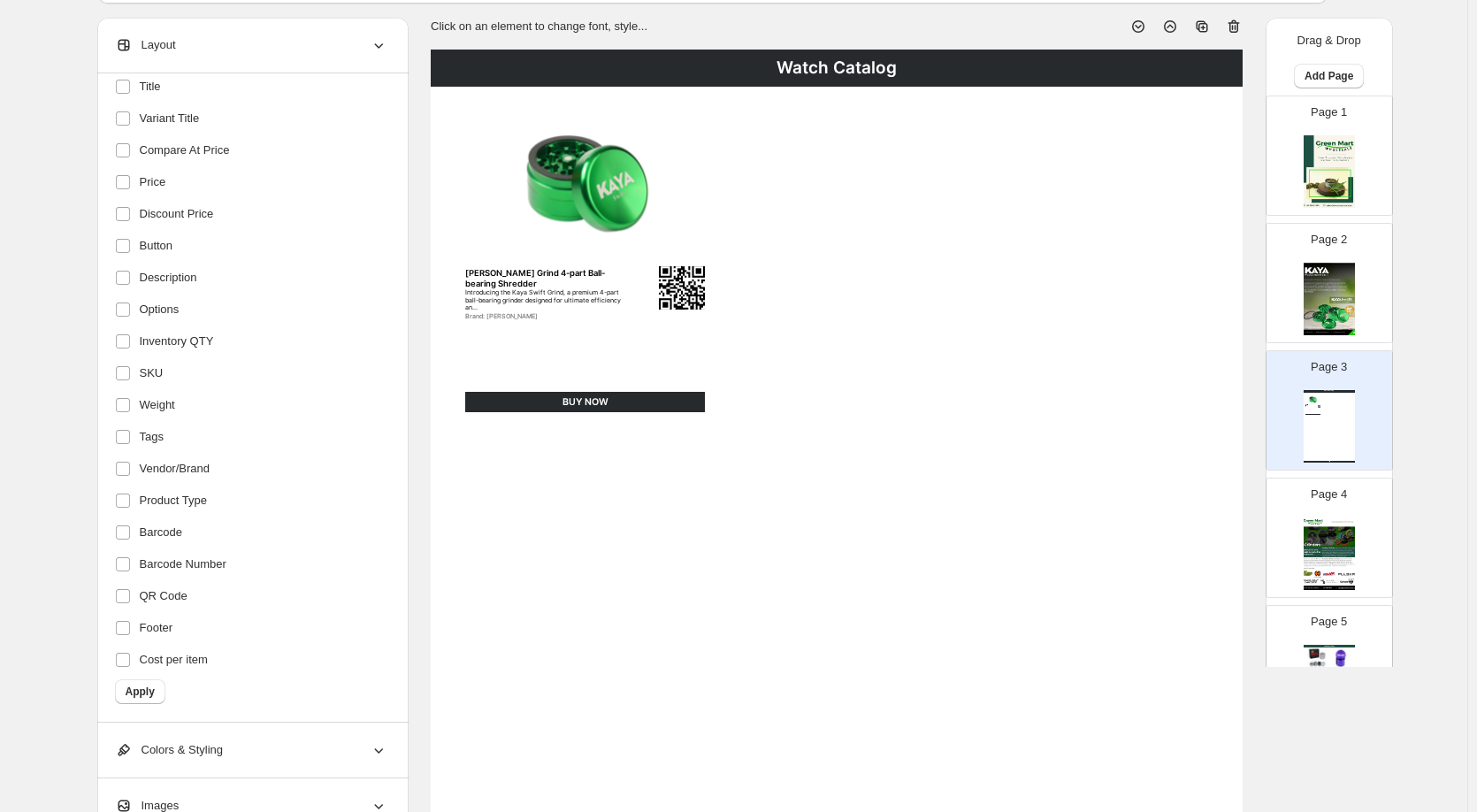
scroll to position [0, 0]
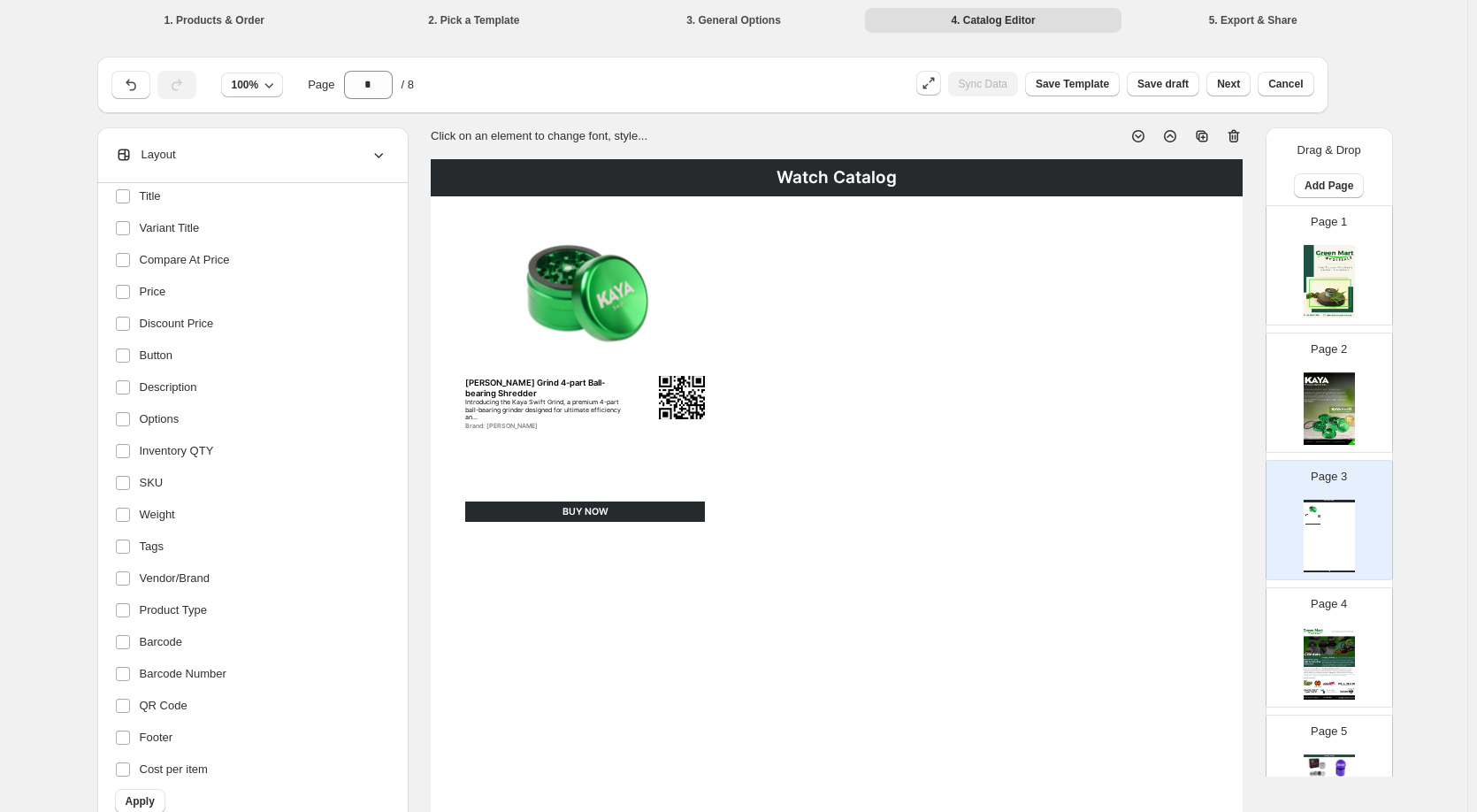
click at [880, 463] on div "Watch Catalog Kaya Swift Grind 4-part Ball-bearing Shredder Introducing the Kay…" at bounding box center [837, 684] width 812 height 1050
click at [383, 154] on icon at bounding box center [378, 154] width 9 height 5
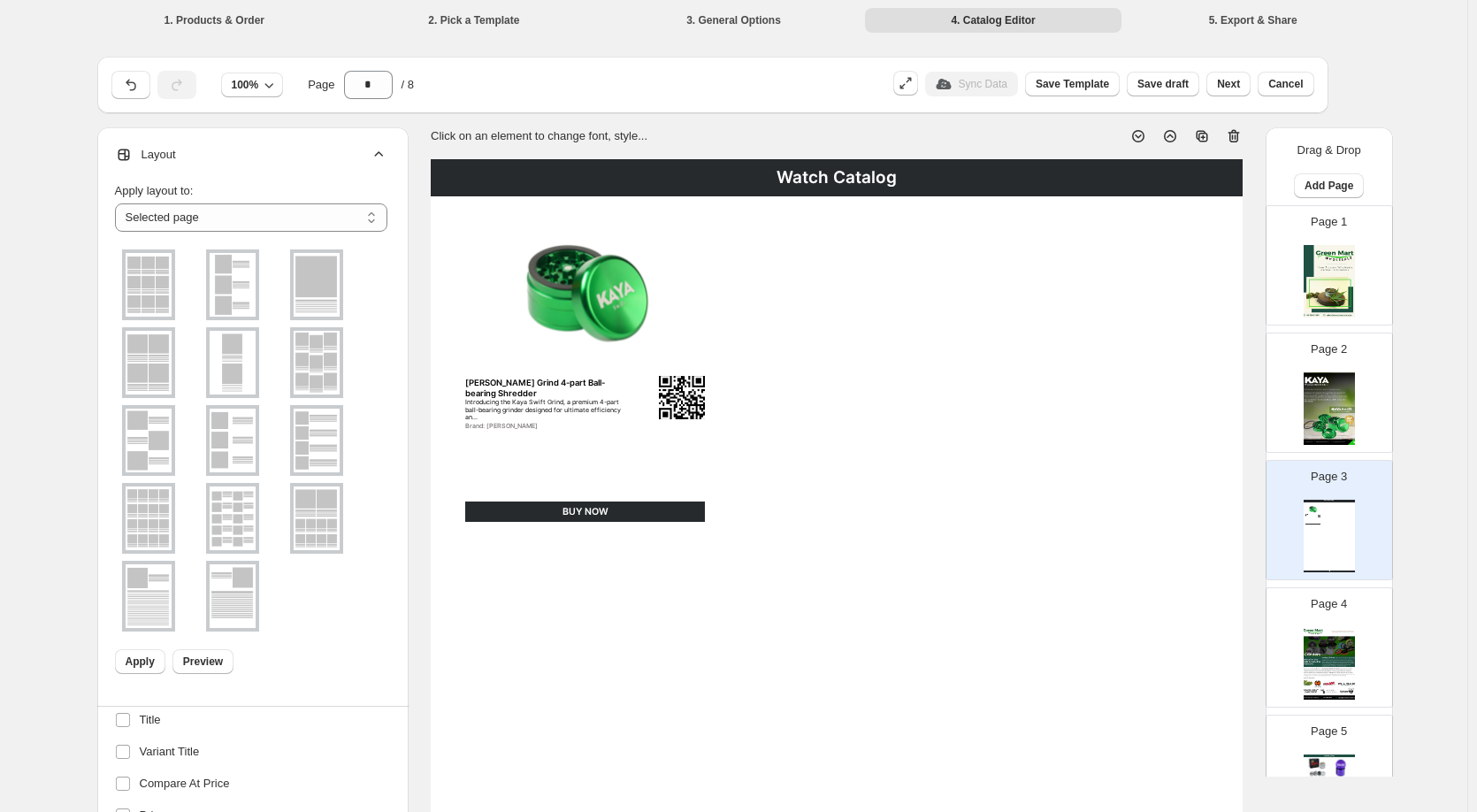
click at [383, 154] on icon at bounding box center [378, 153] width 9 height 5
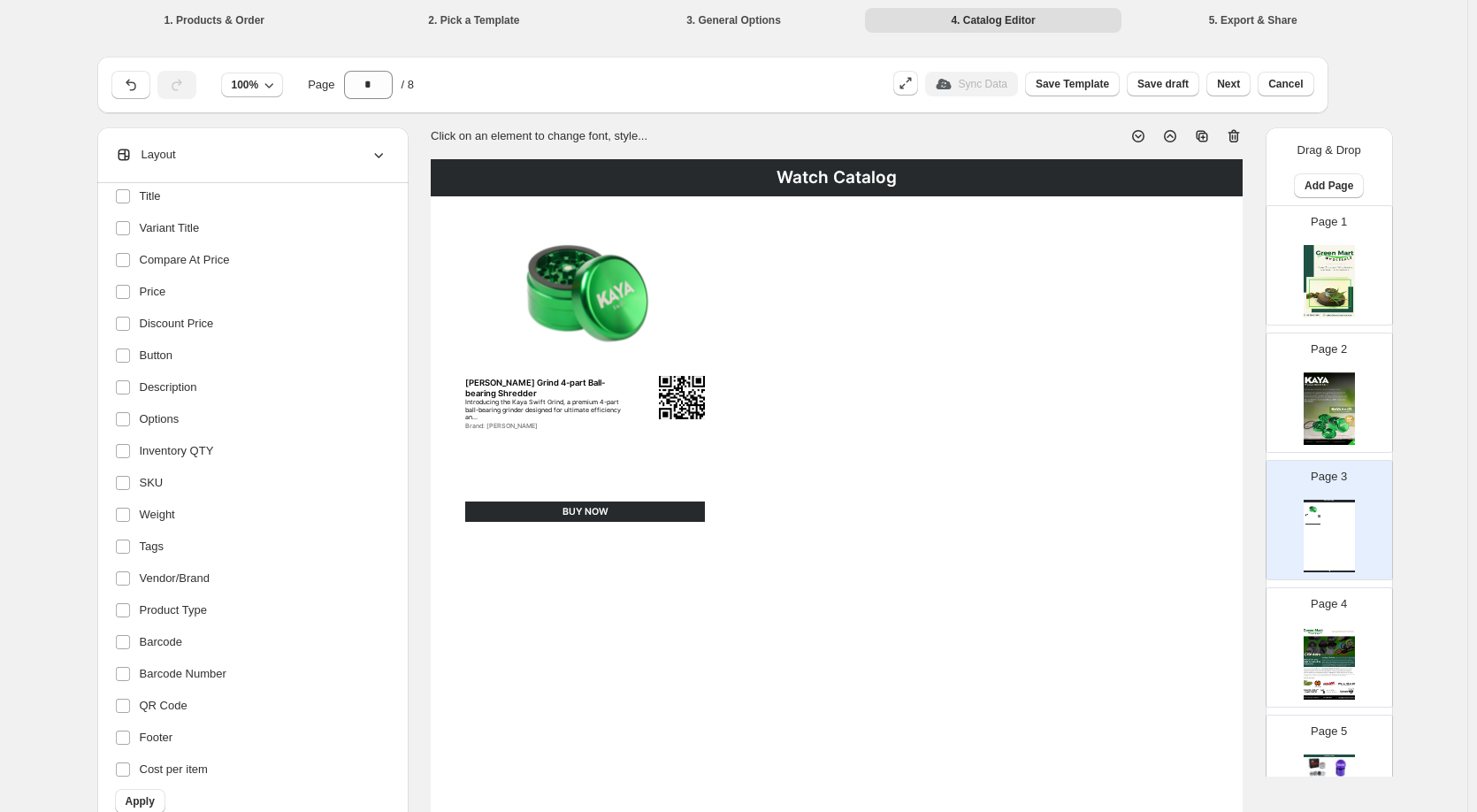
click at [383, 154] on icon at bounding box center [378, 154] width 9 height 5
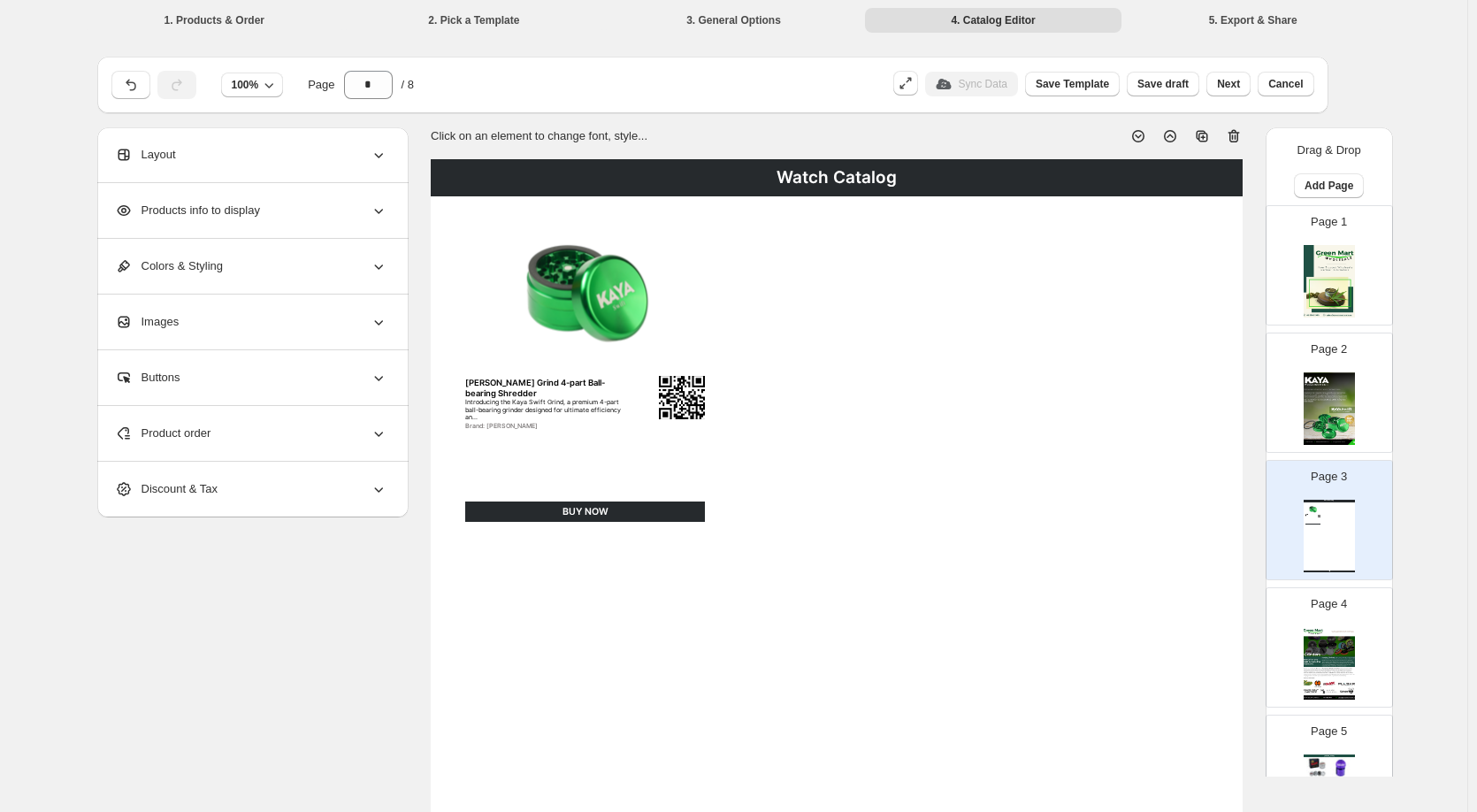
click at [244, 437] on div "Product order" at bounding box center [251, 433] width 272 height 54
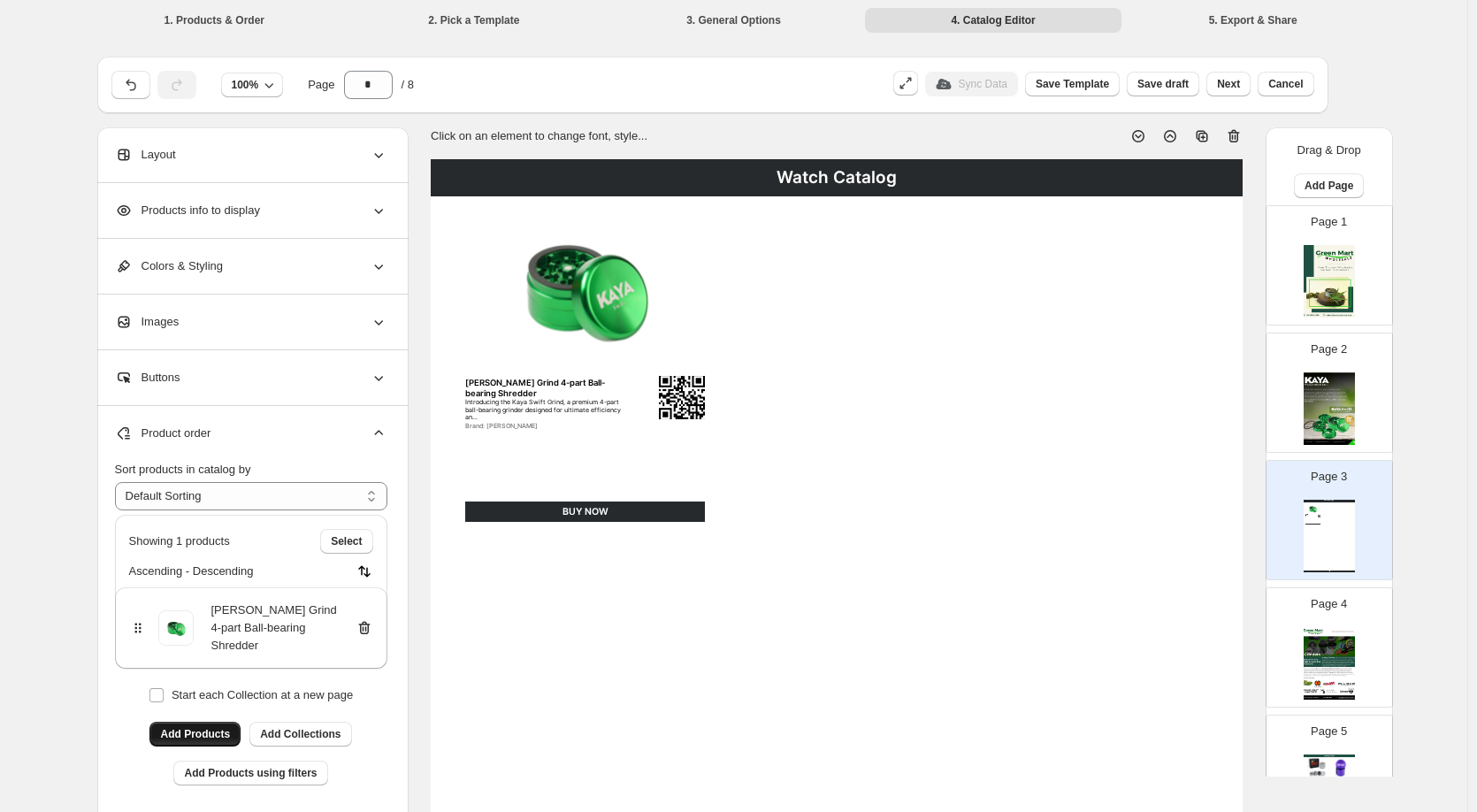
click at [199, 727] on span "Add Products" at bounding box center [195, 733] width 70 height 15
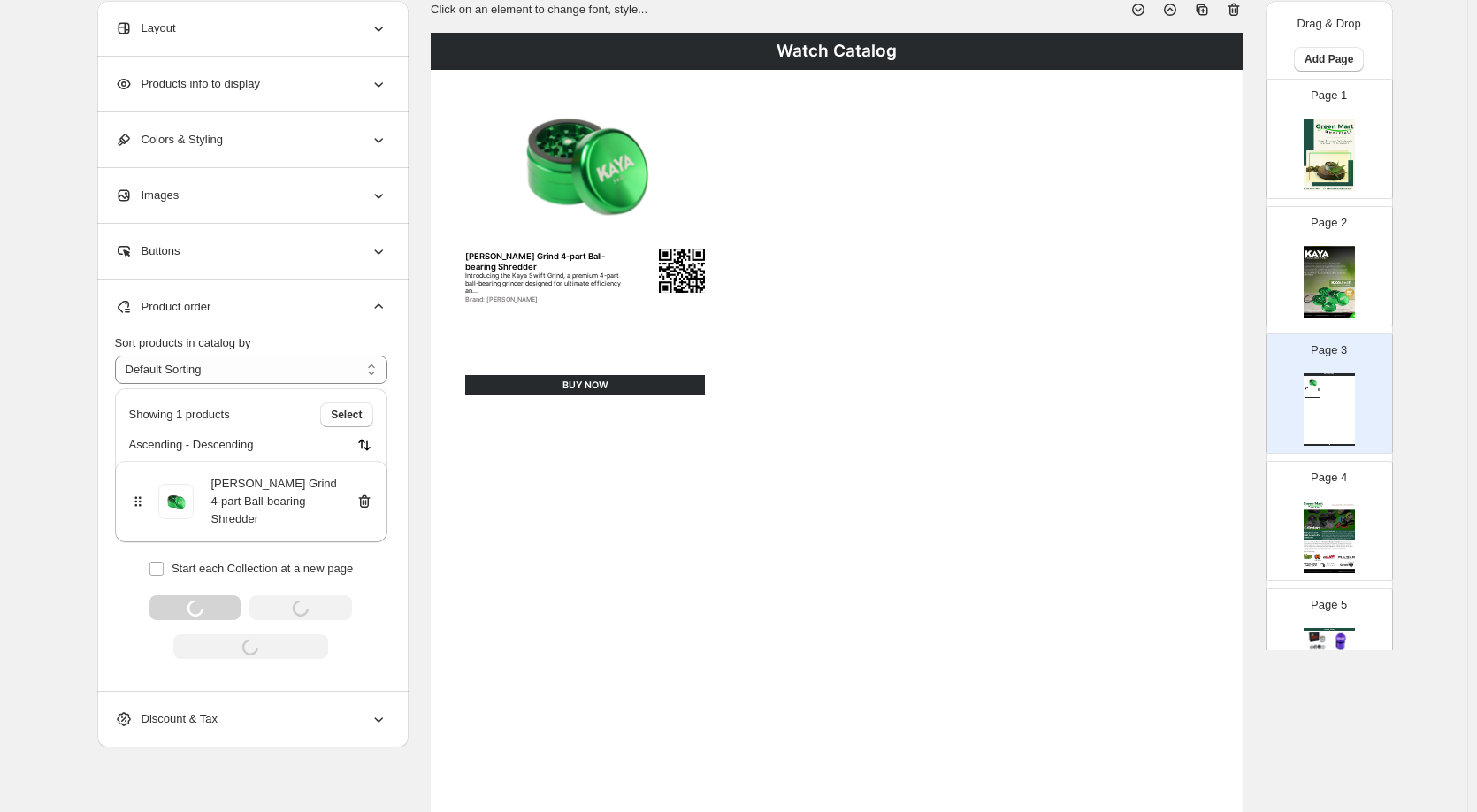
scroll to position [177, 0]
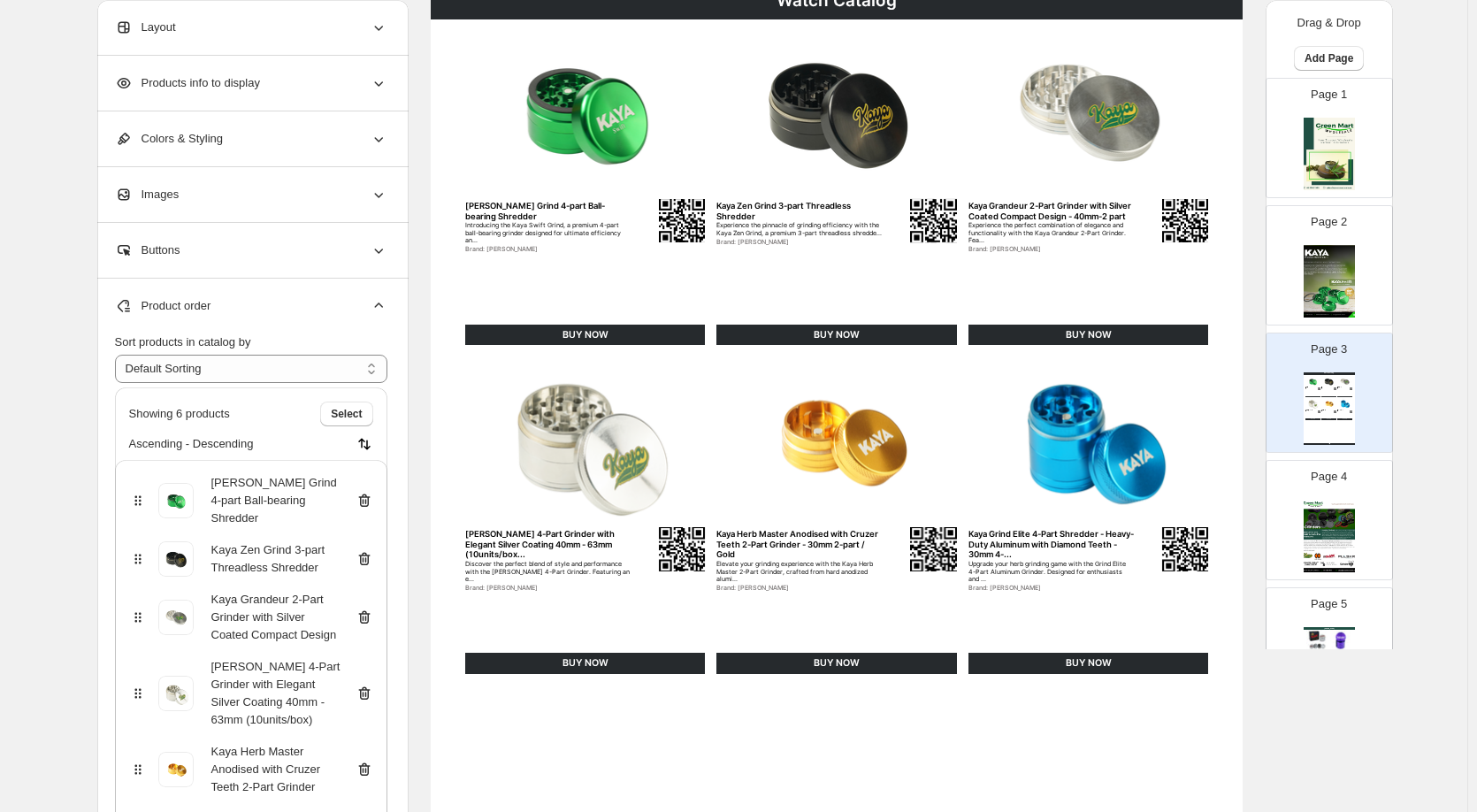
click at [362, 33] on div "Layout" at bounding box center [251, 27] width 272 height 54
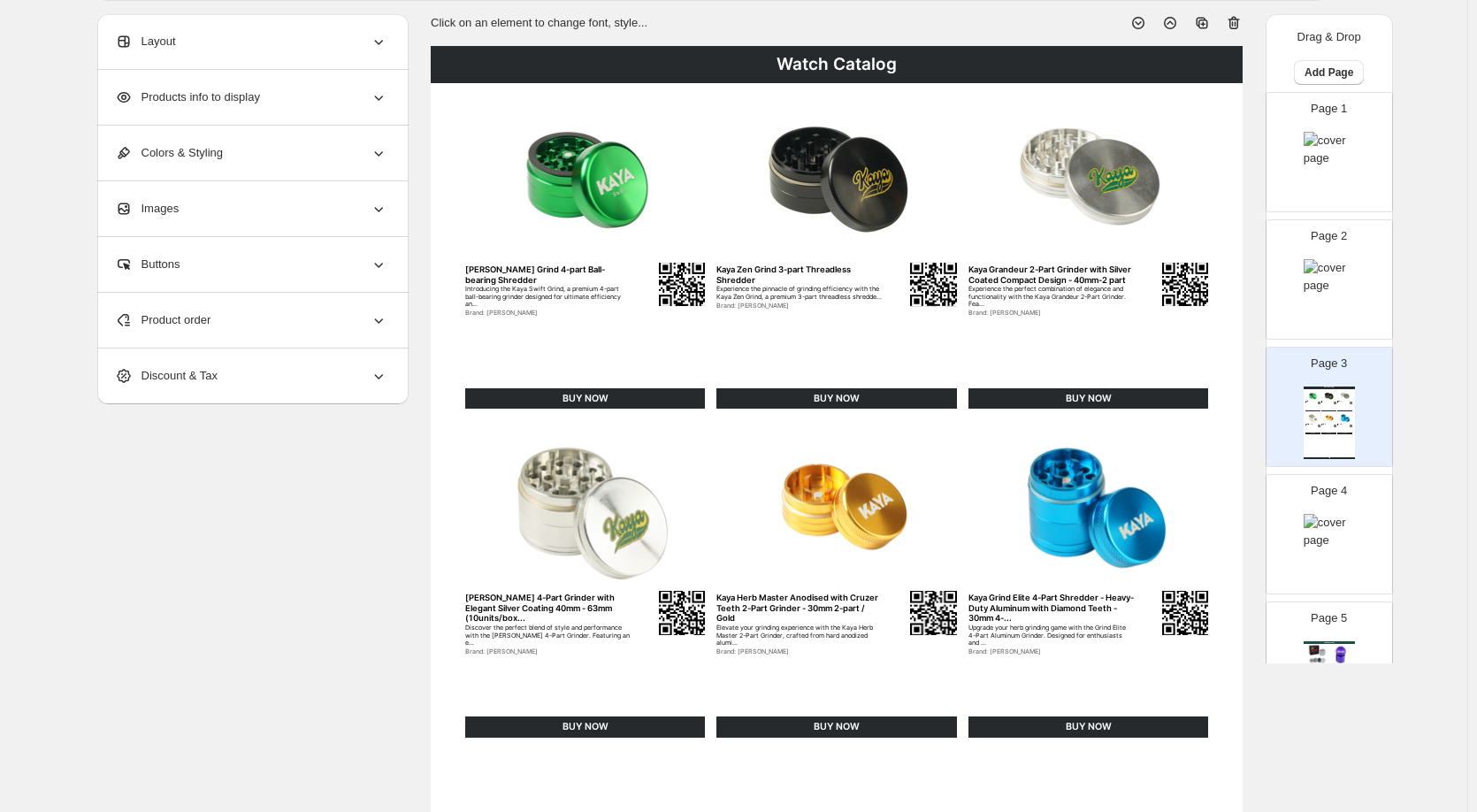
scroll to position [0, 0]
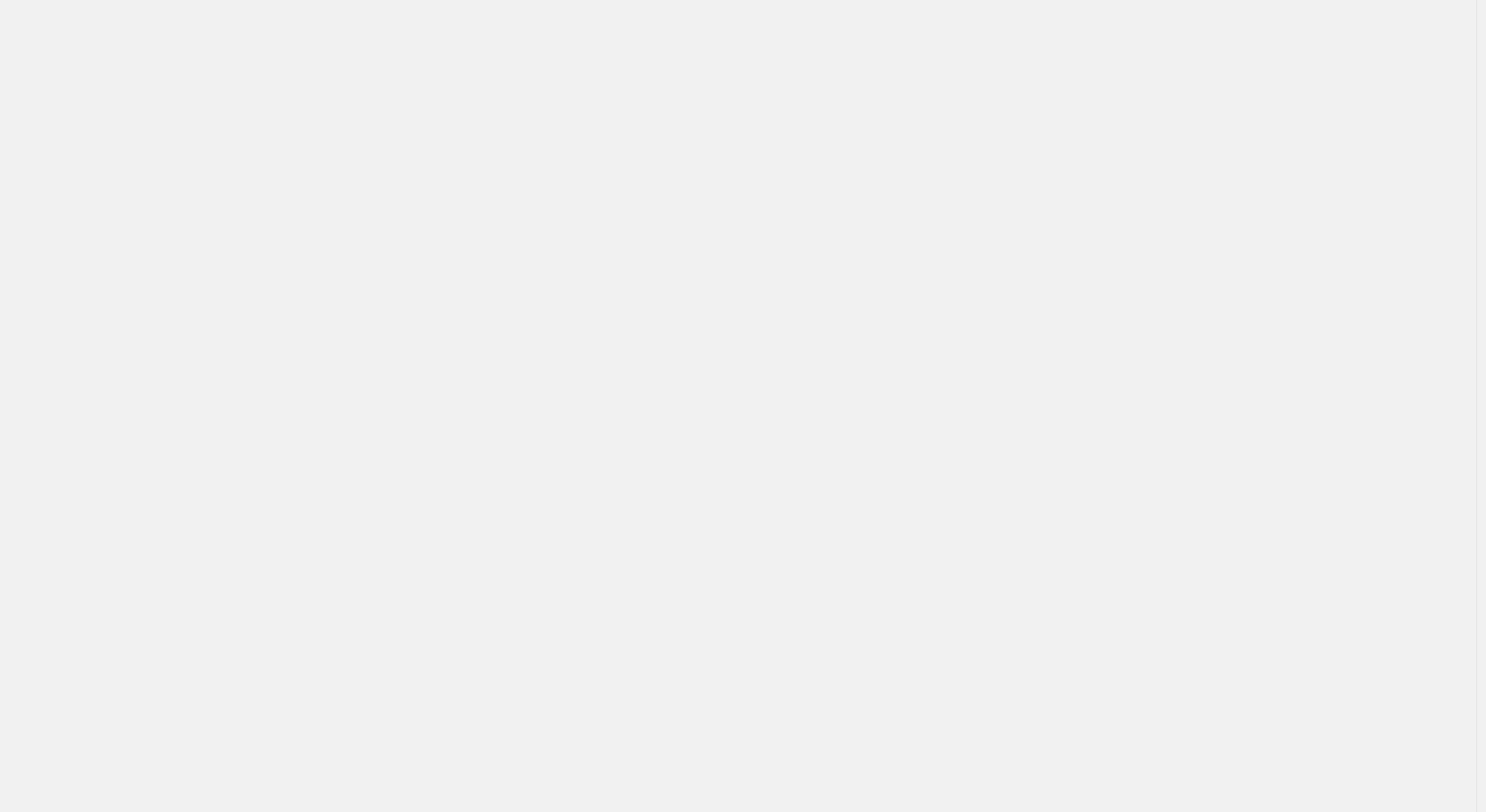
click at [384, 138] on div "Billing Help Center Get Support Suggestion box" at bounding box center [738, 406] width 1476 height 812
